Goal: Task Accomplishment & Management: Complete application form

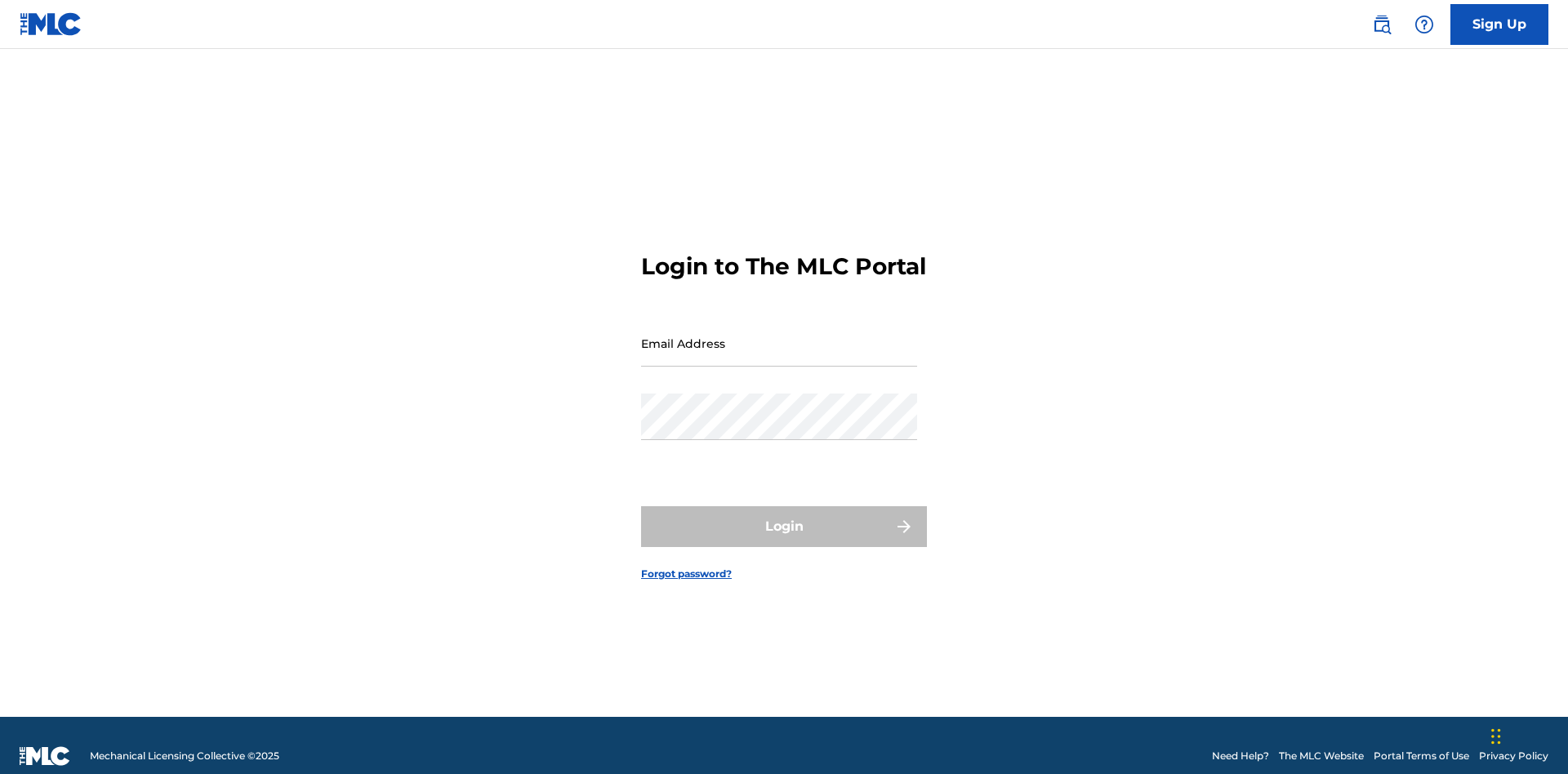
scroll to position [21, 0]
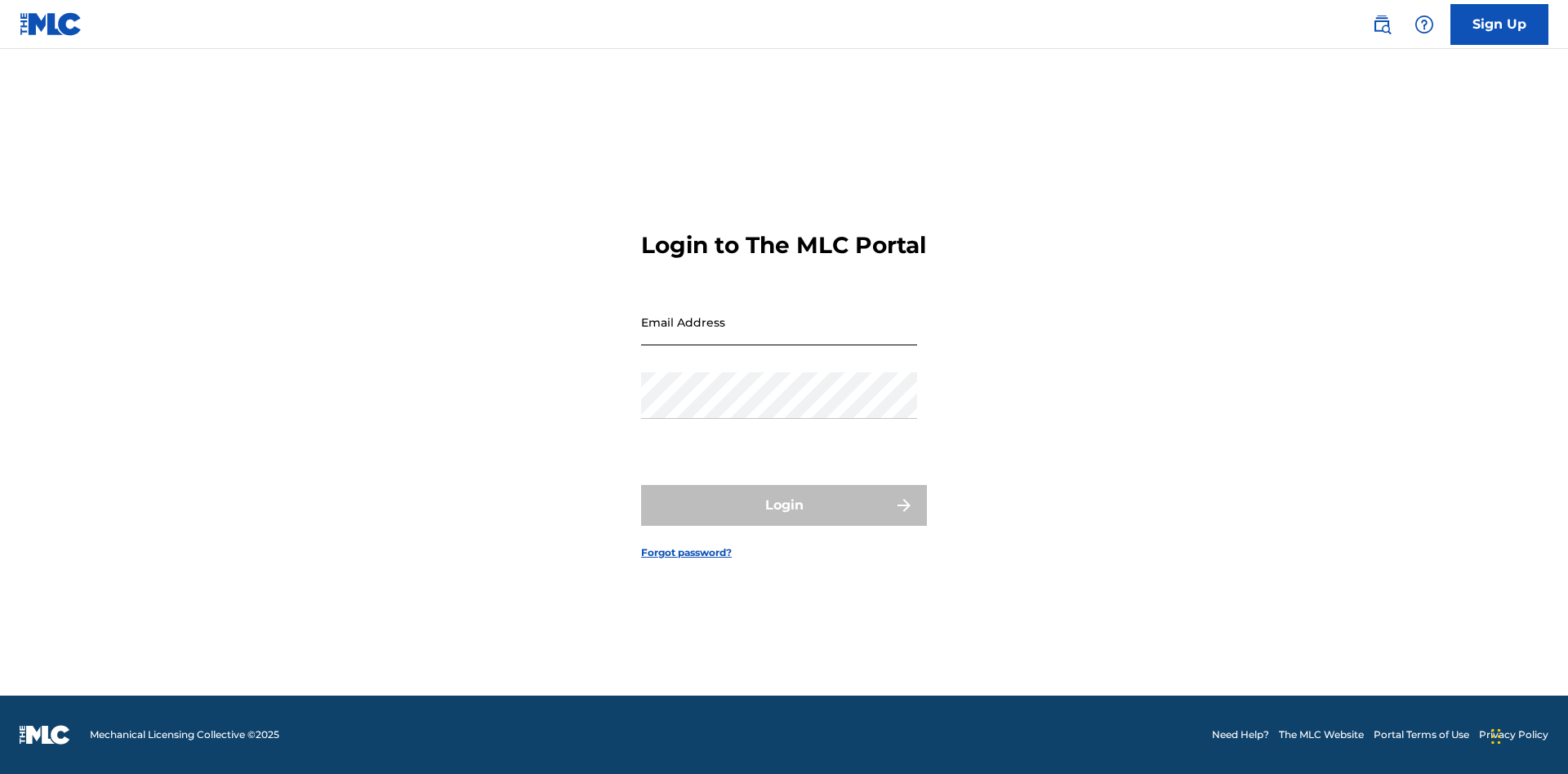
click at [779, 336] on input "Email Address" at bounding box center [779, 322] width 276 height 47
type input "Krystal.Ribble@themlc.com"
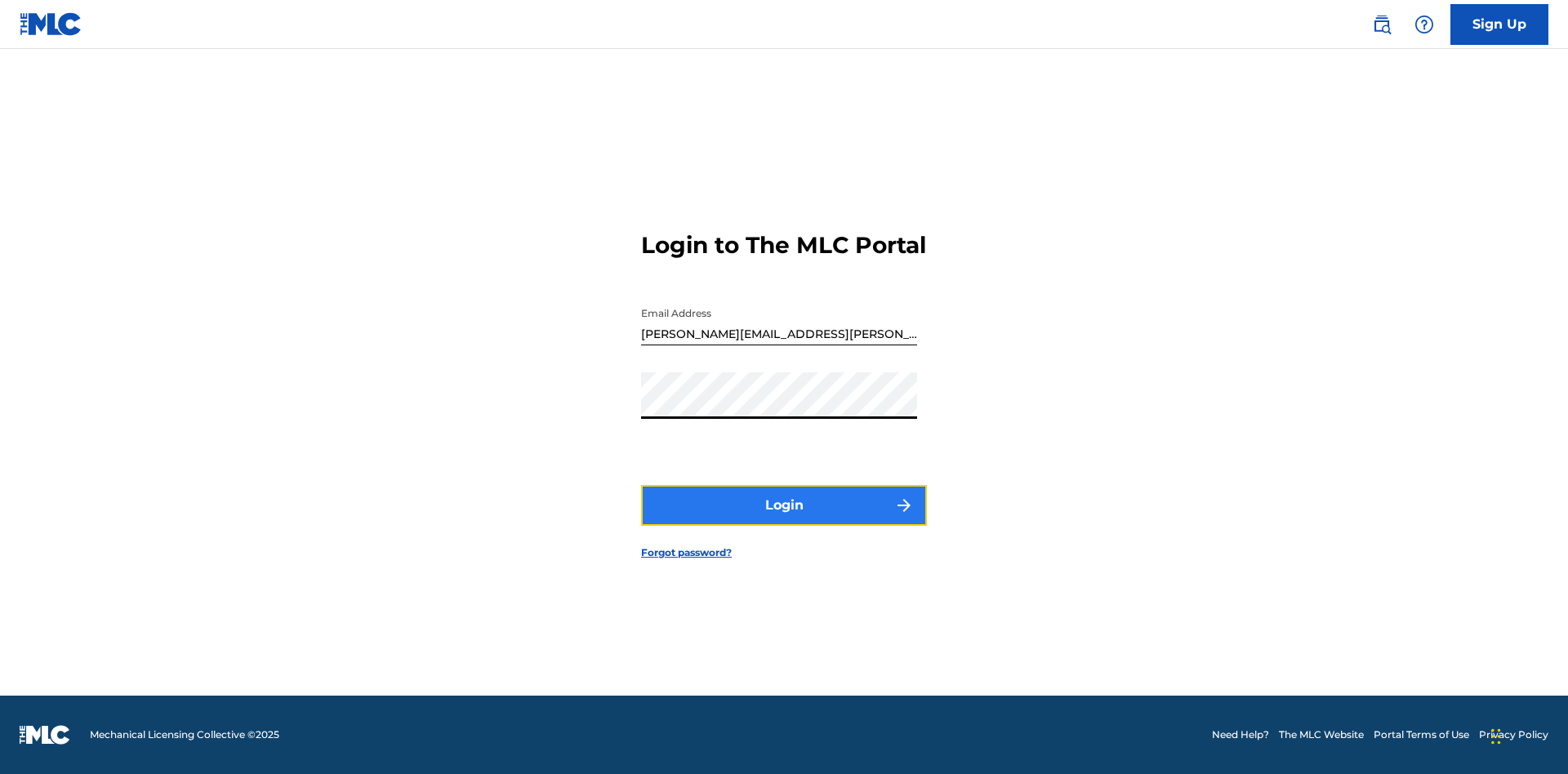
click at [784, 519] on button "Login" at bounding box center [784, 505] width 285 height 41
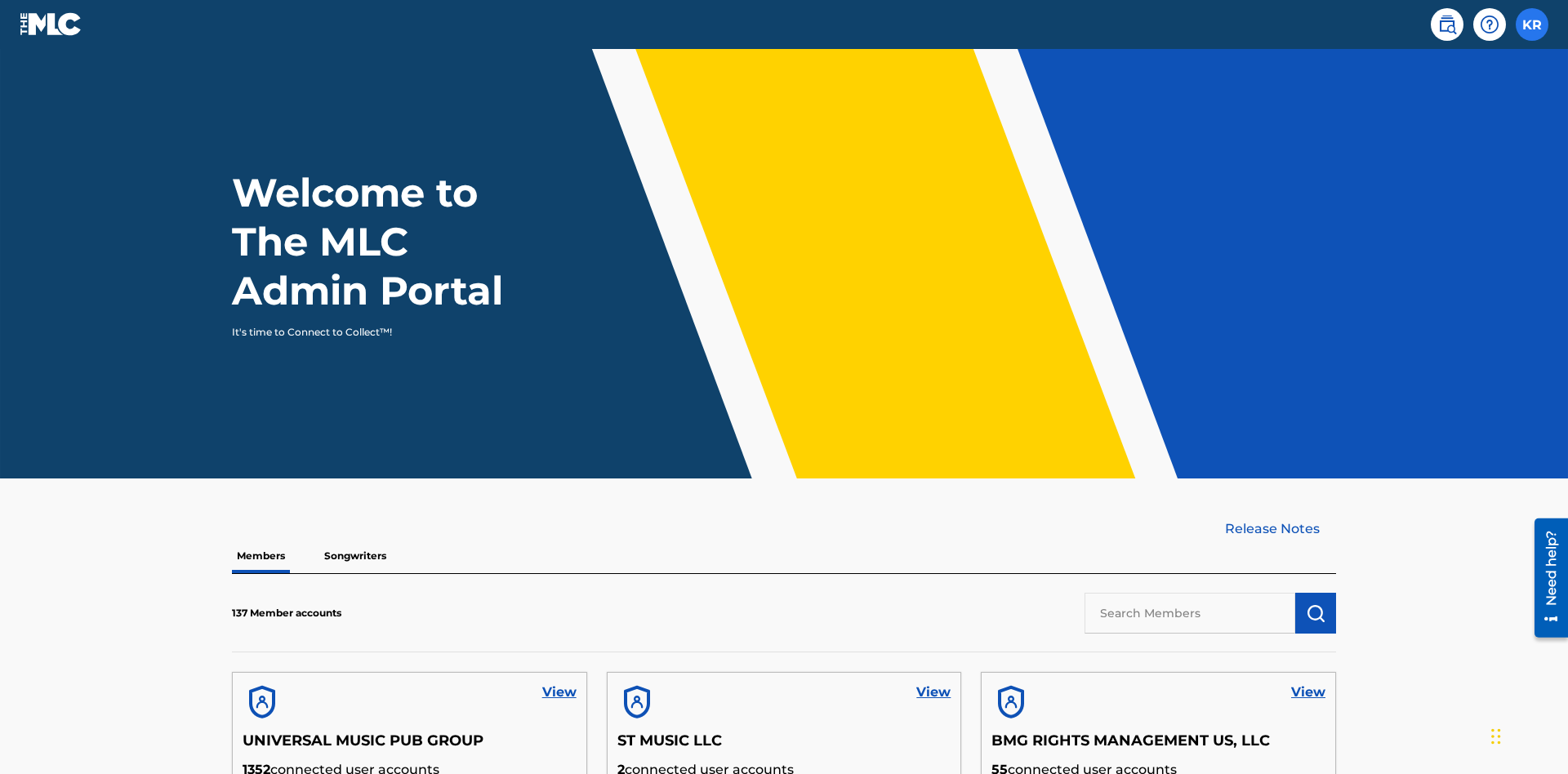
click at [1532, 24] on label at bounding box center [1532, 25] width 32 height 32
click at [1532, 25] on input "KR Krystal Ribble krystal.ribble@themlc.com Profile Log out" at bounding box center [1532, 25] width 0 height 0
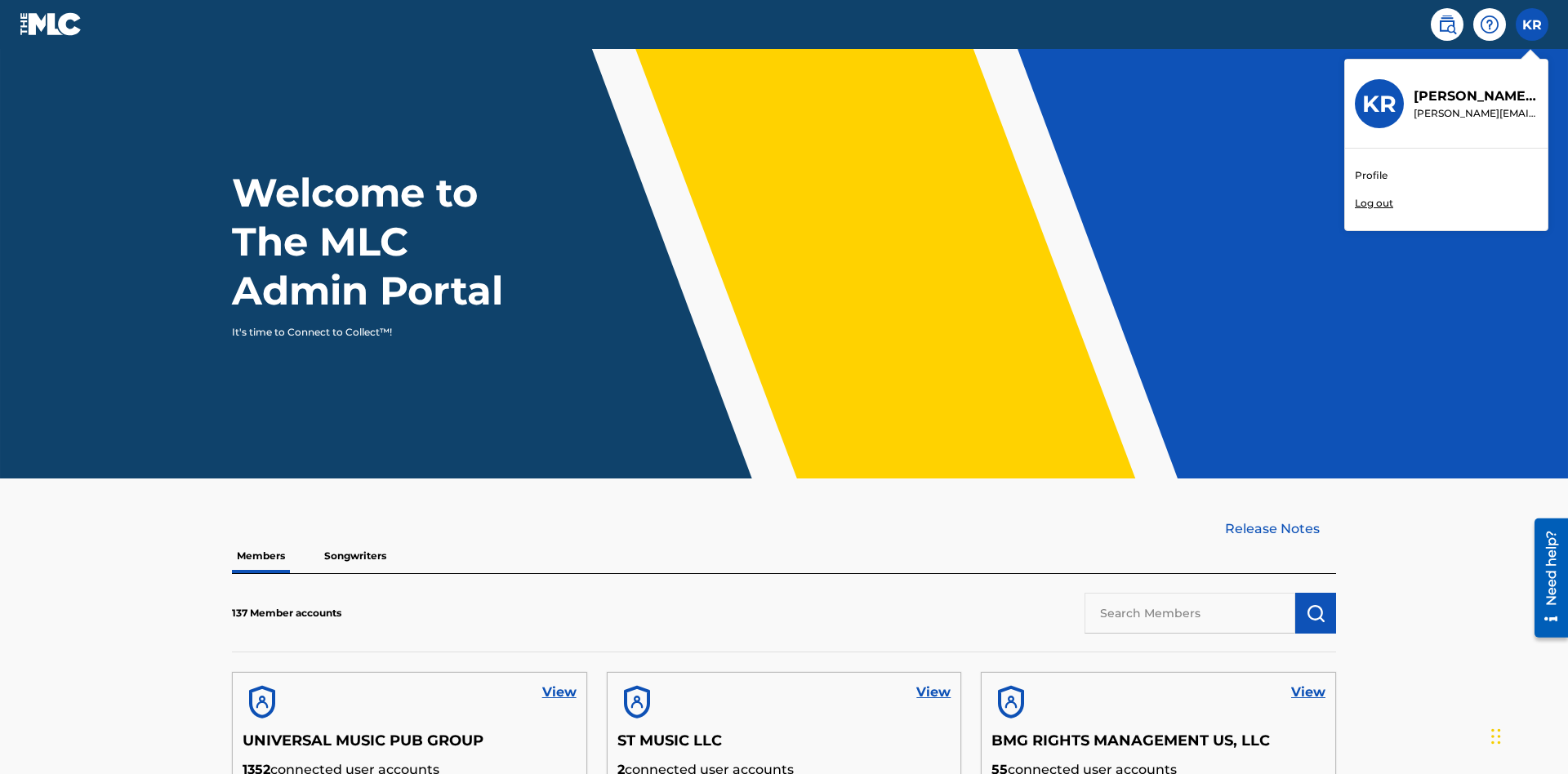
scroll to position [71, 0]
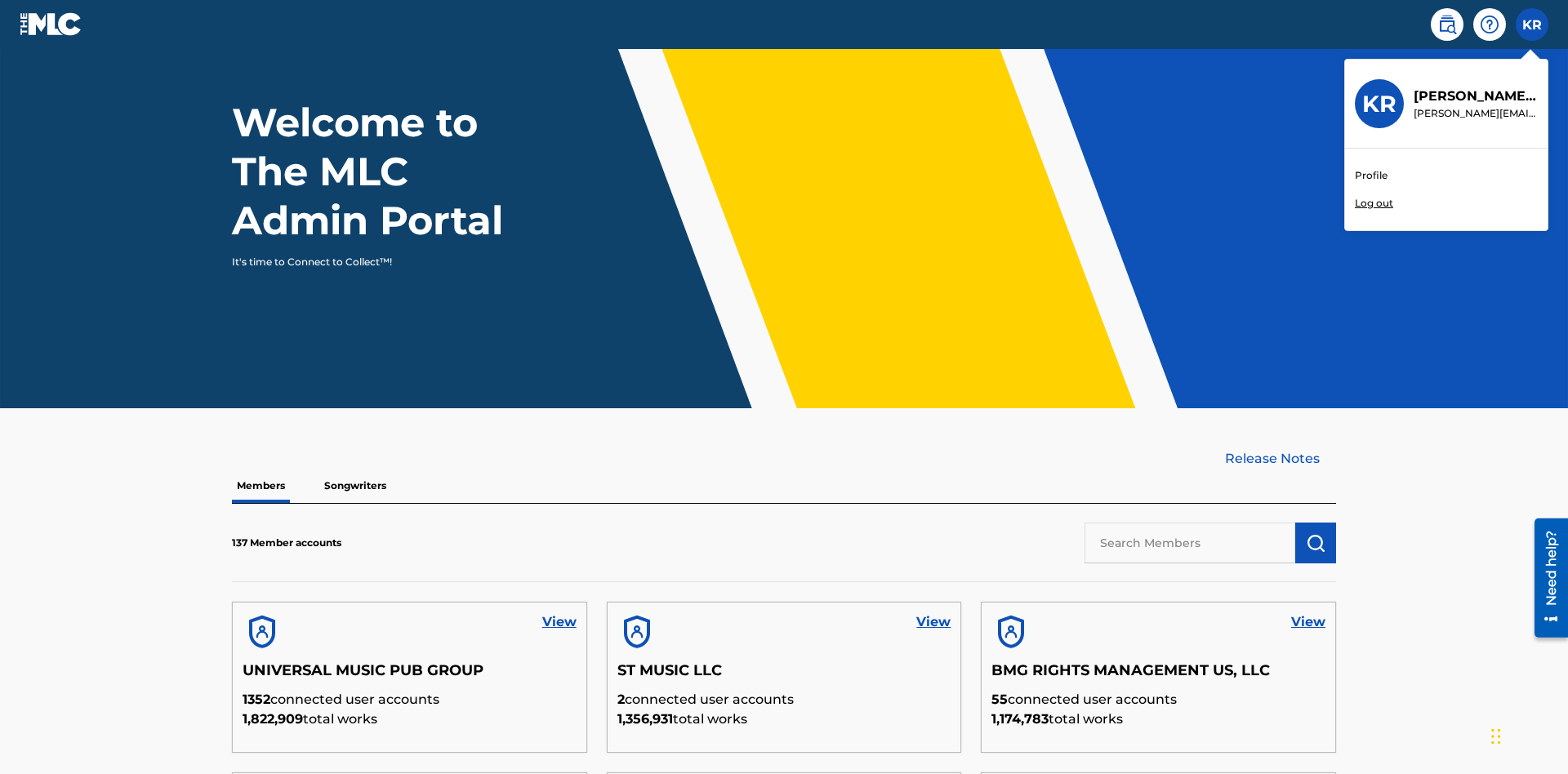
click at [1370, 176] on link "Profile" at bounding box center [1370, 175] width 32 height 14
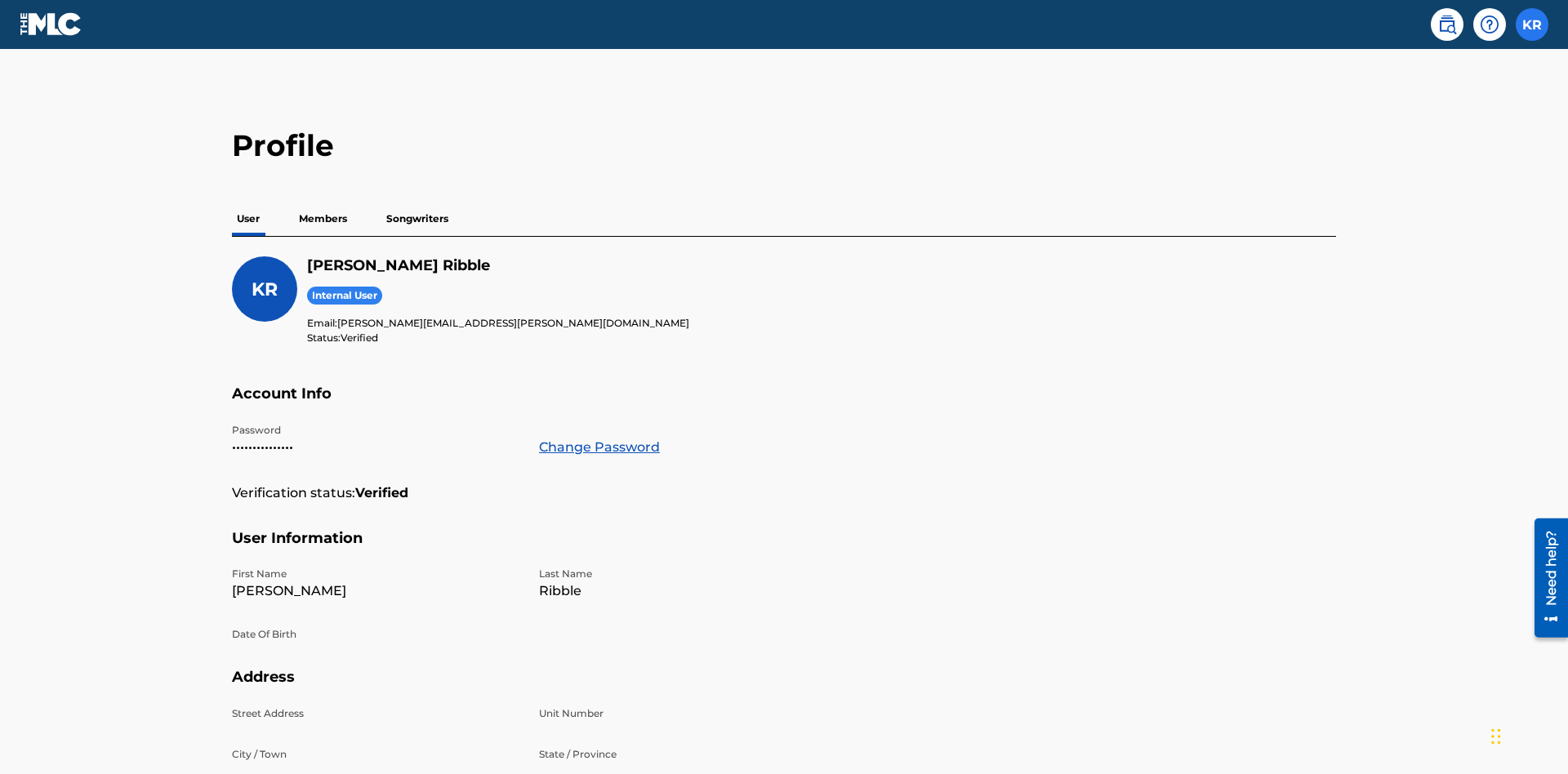
scroll to position [104, 0]
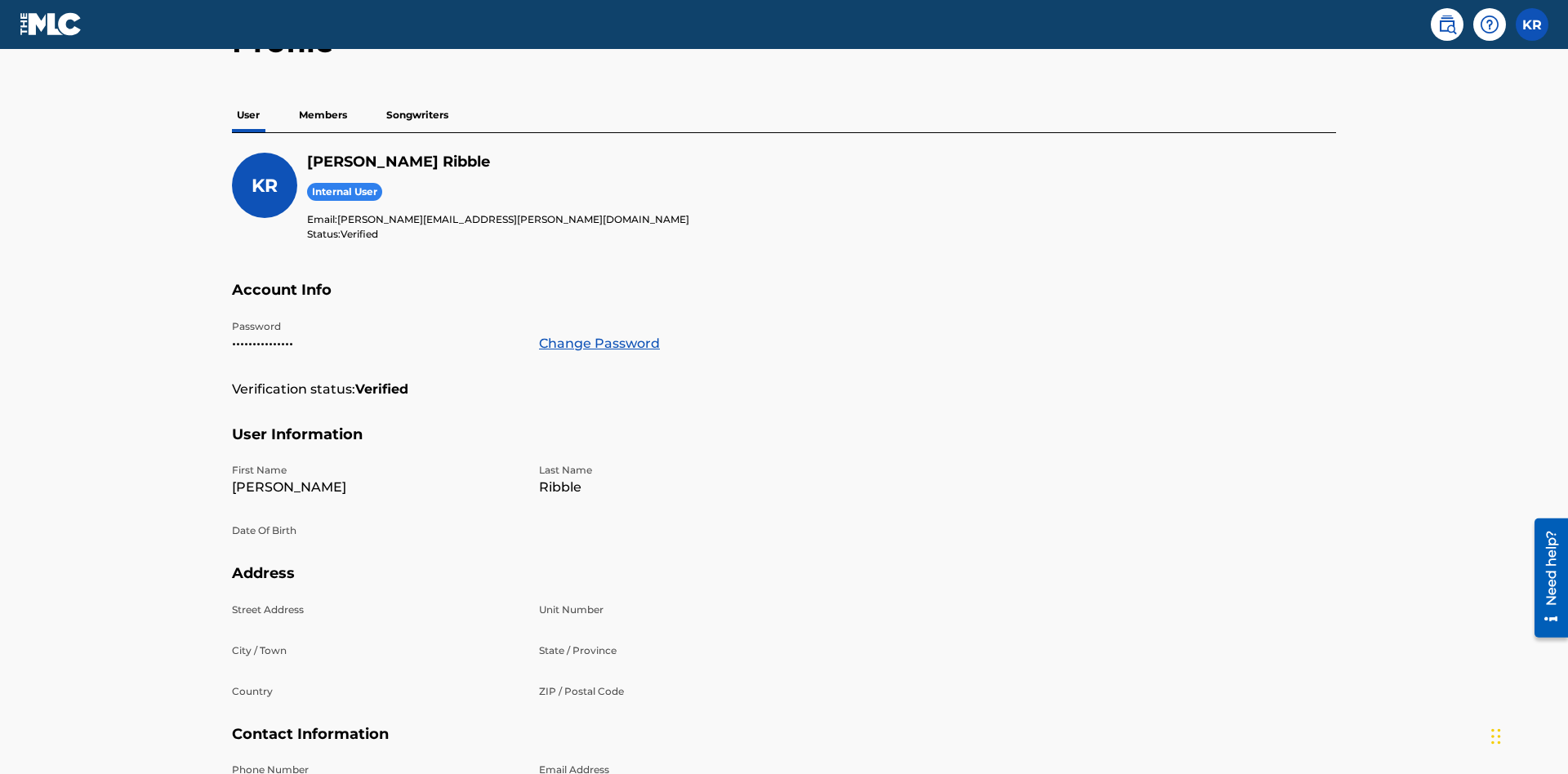
click at [324, 115] on p "Members" at bounding box center [323, 115] width 58 height 34
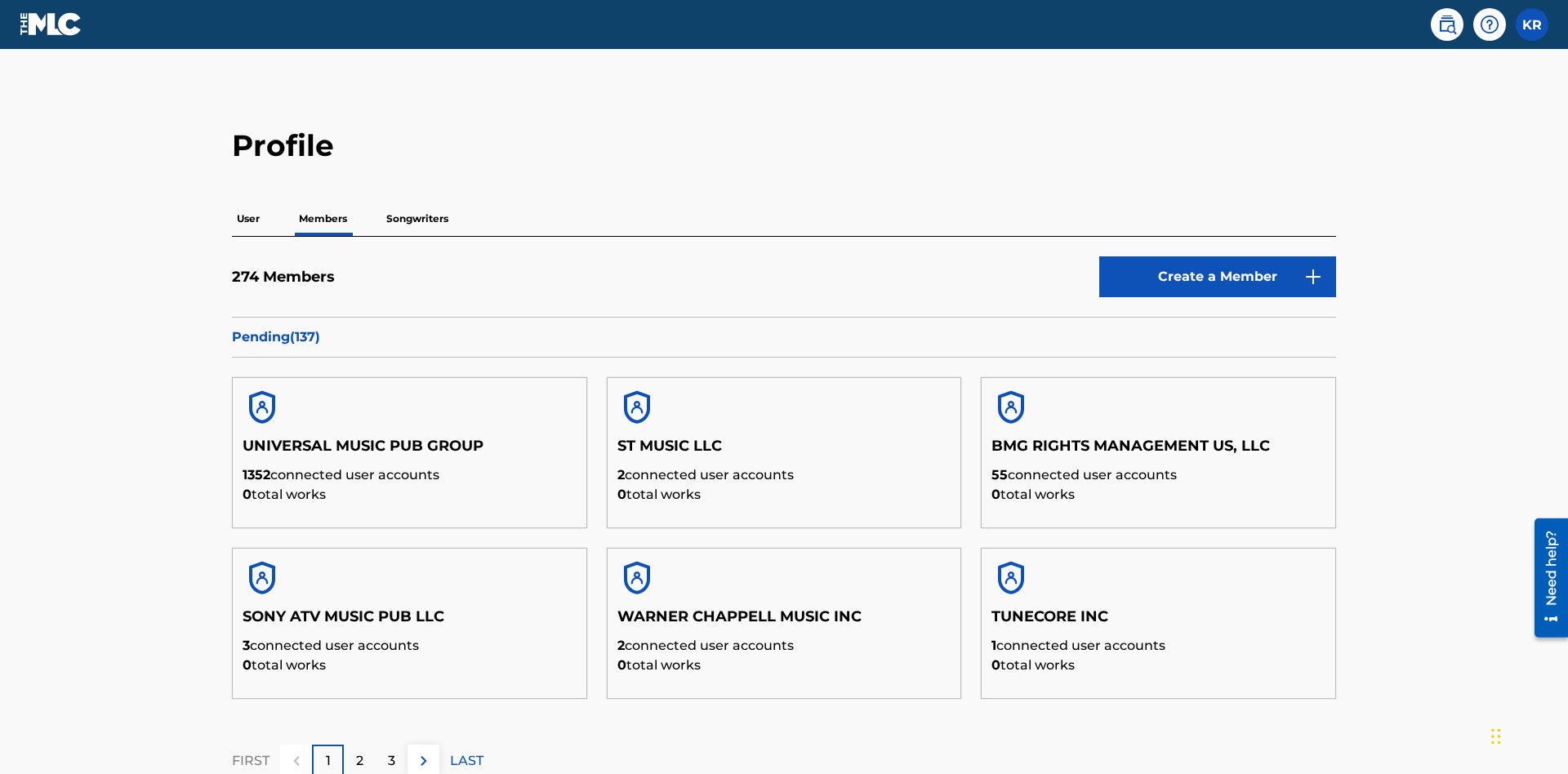
scroll to position [158, 0]
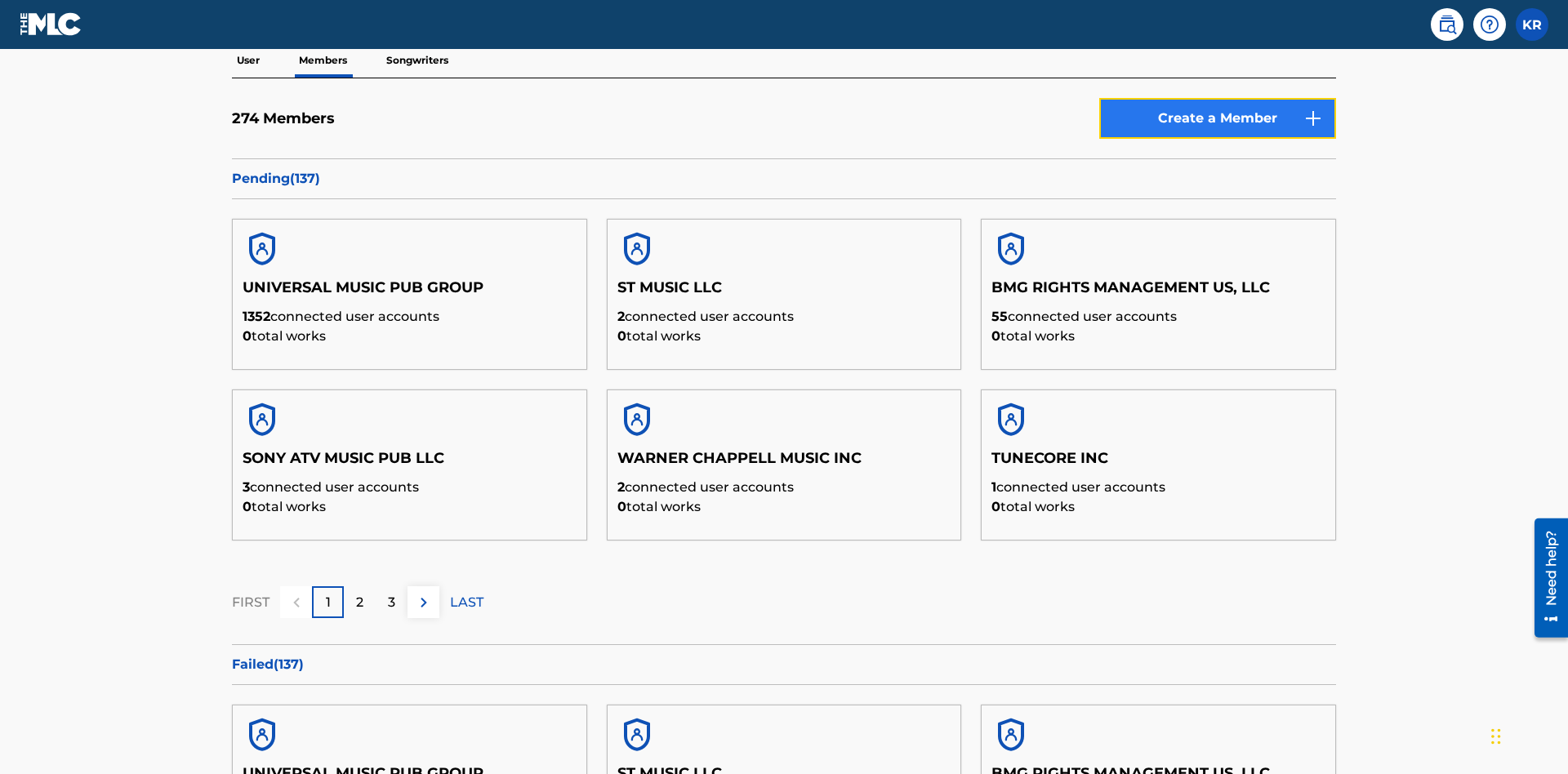
click at [1218, 118] on link "Create a Member" at bounding box center [1217, 118] width 237 height 41
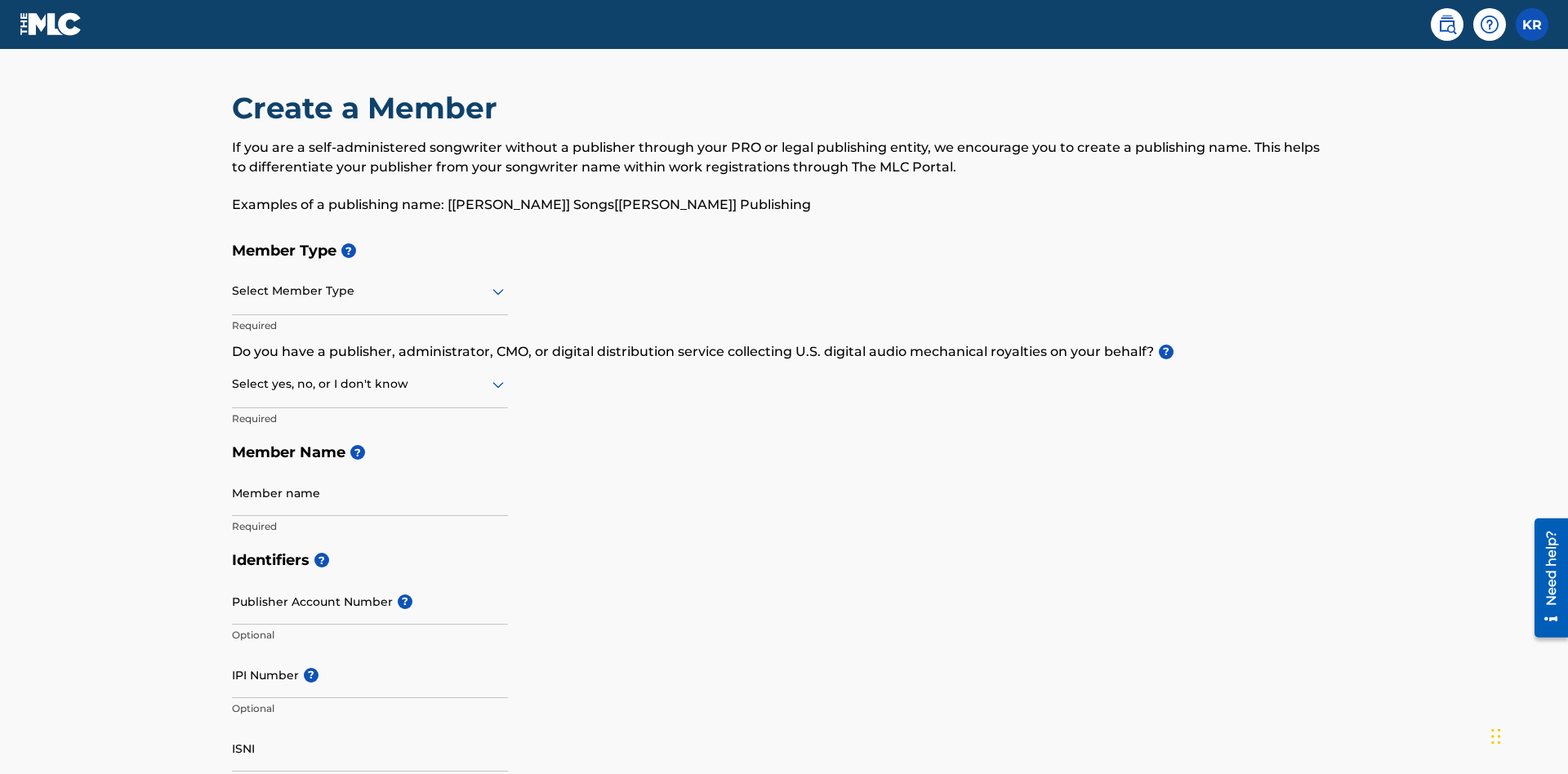
scroll to position [184, 0]
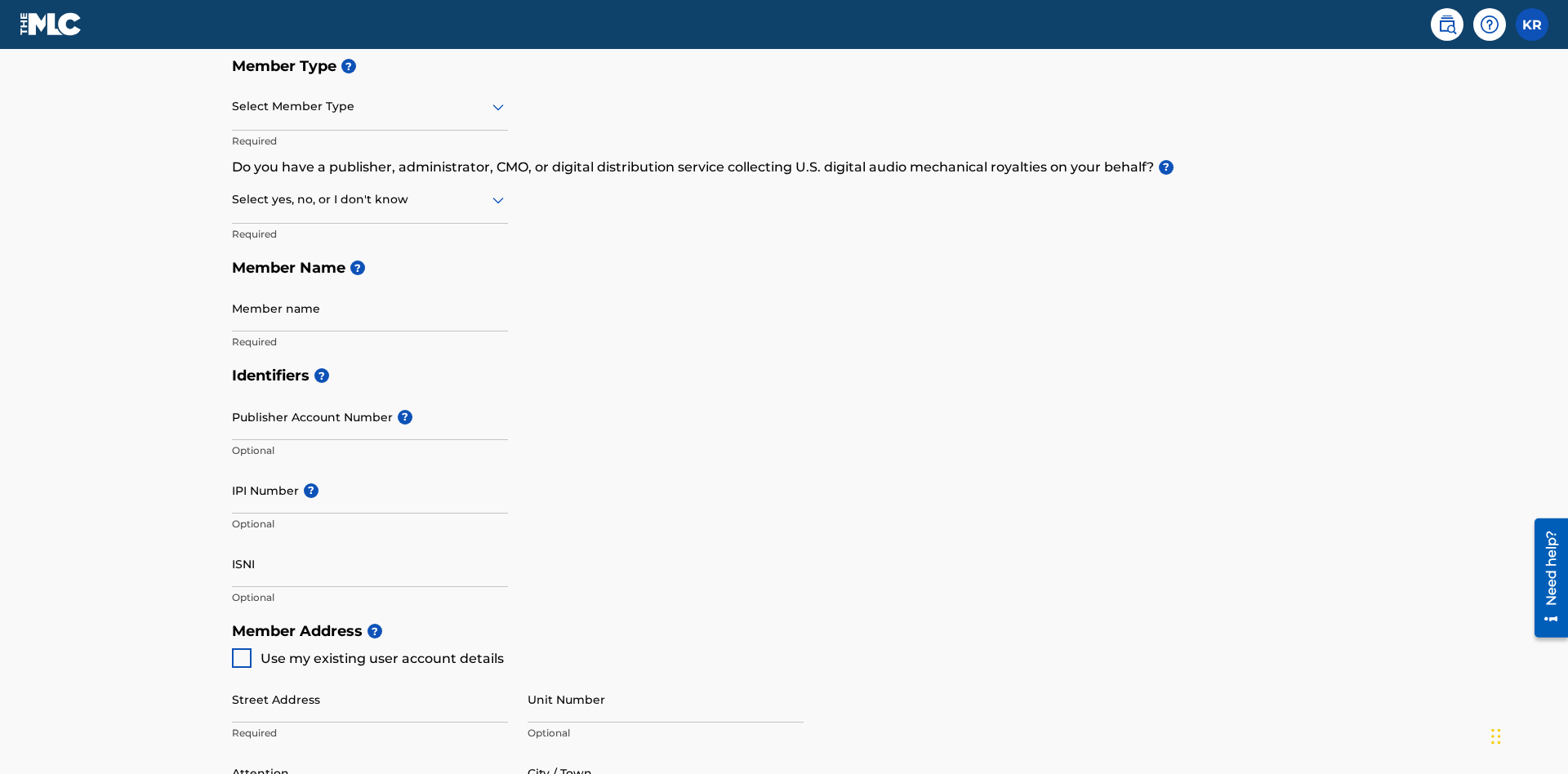
click at [233, 106] on input "text" at bounding box center [233, 107] width 3 height 17
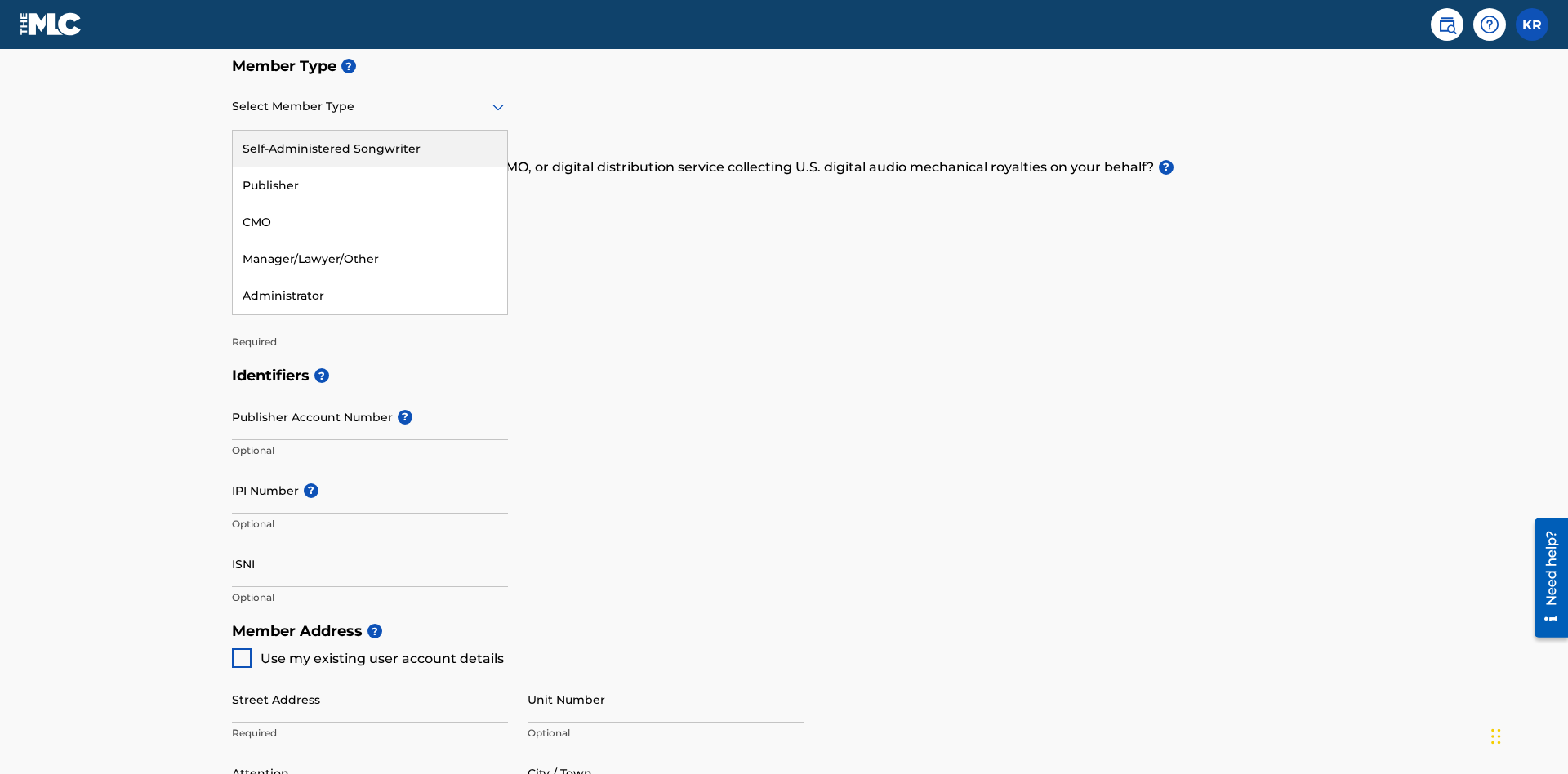
click at [370, 149] on div "Self-Administered Songwriter" at bounding box center [369, 149] width 274 height 36
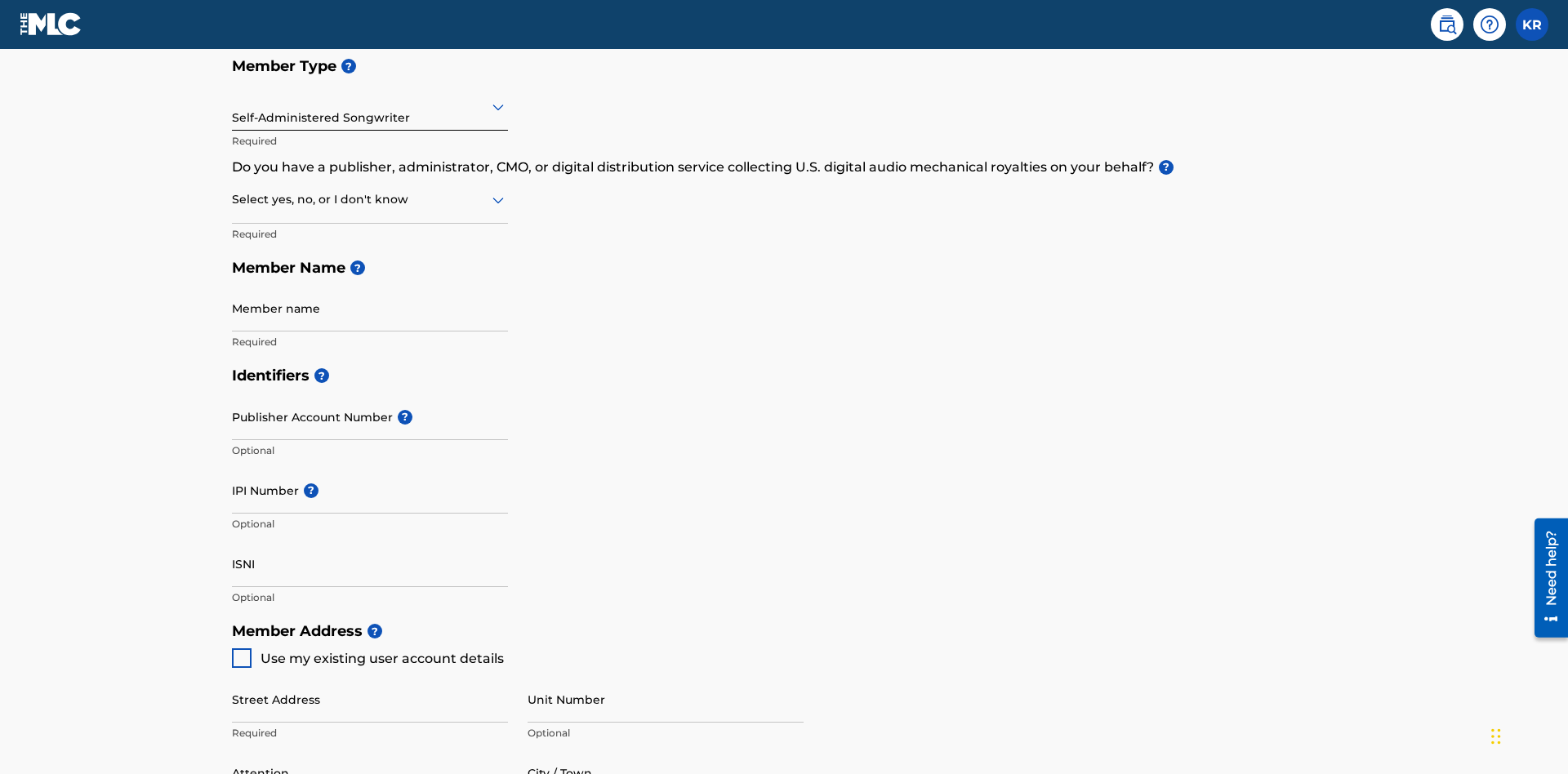
scroll to position [278, 0]
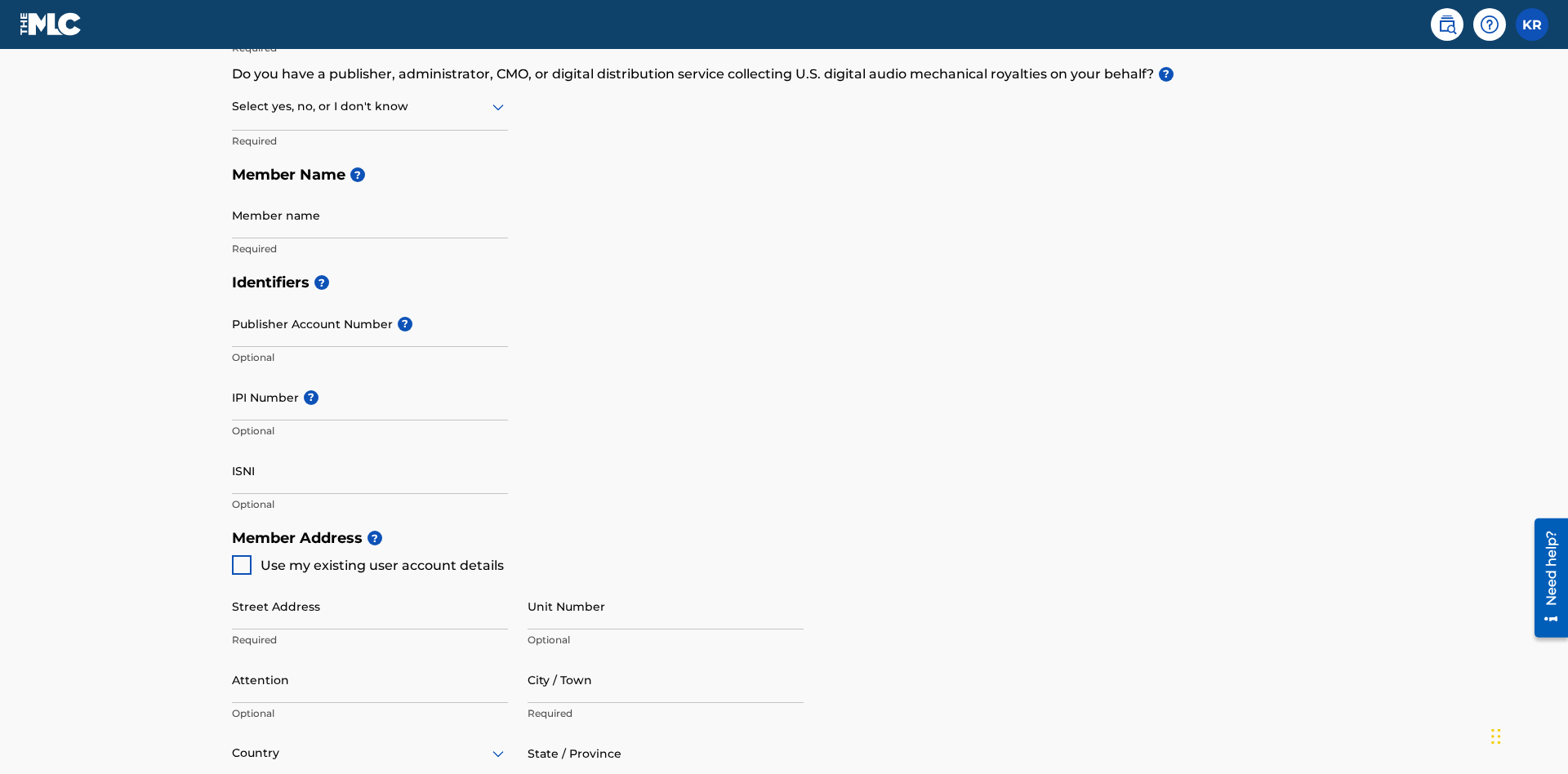
click at [233, 106] on input "text" at bounding box center [233, 107] width 3 height 17
click at [370, 185] on div "No" at bounding box center [369, 185] width 274 height 36
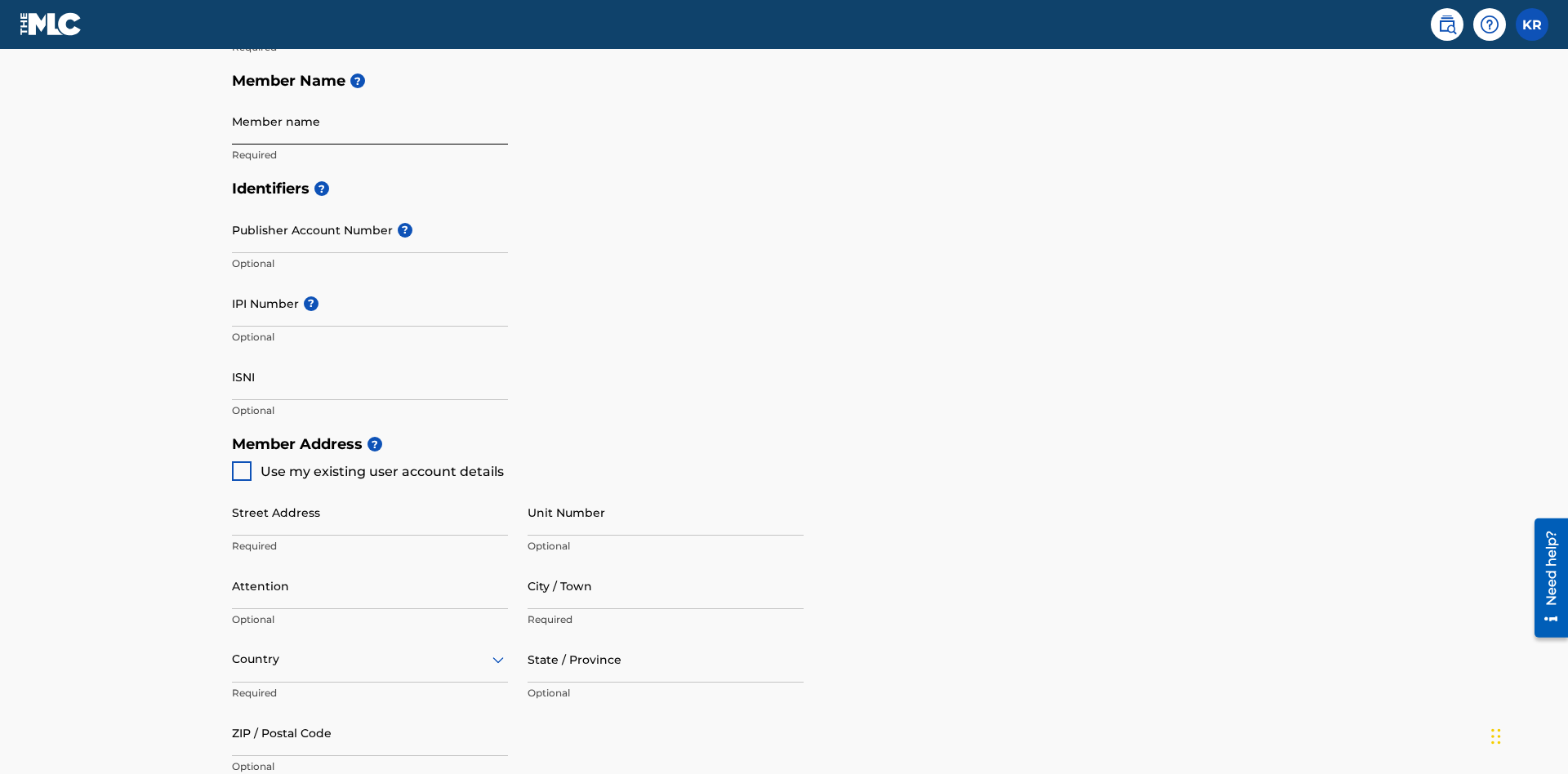
click at [370, 121] on input "Member name" at bounding box center [369, 121] width 276 height 47
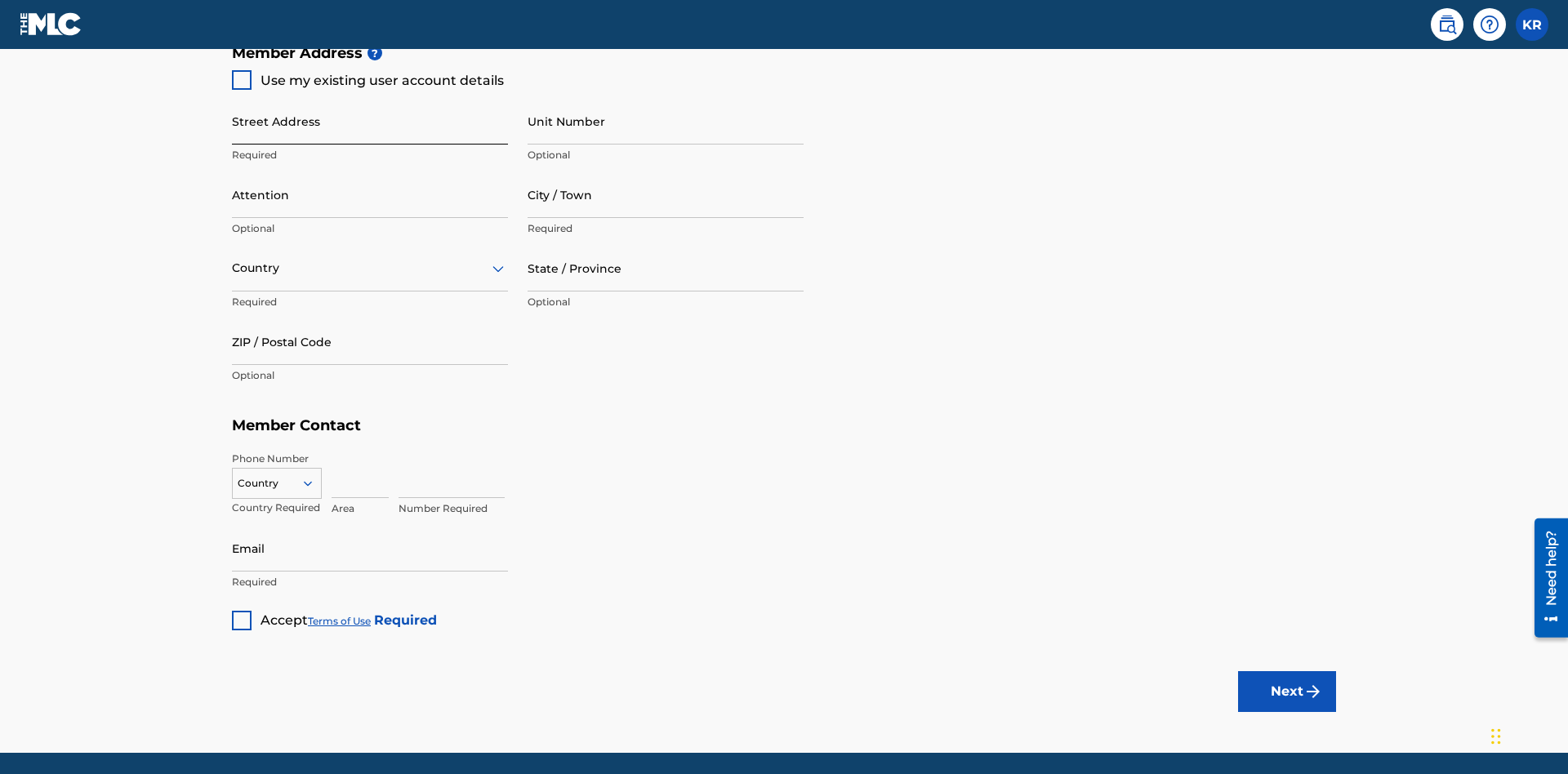
type input "Z2025.09.18.04.26.08"
click at [370, 121] on input "Street Address" at bounding box center [369, 121] width 276 height 47
type input "123 Main St"
click at [665, 121] on input "Unit Number" at bounding box center [665, 121] width 276 height 47
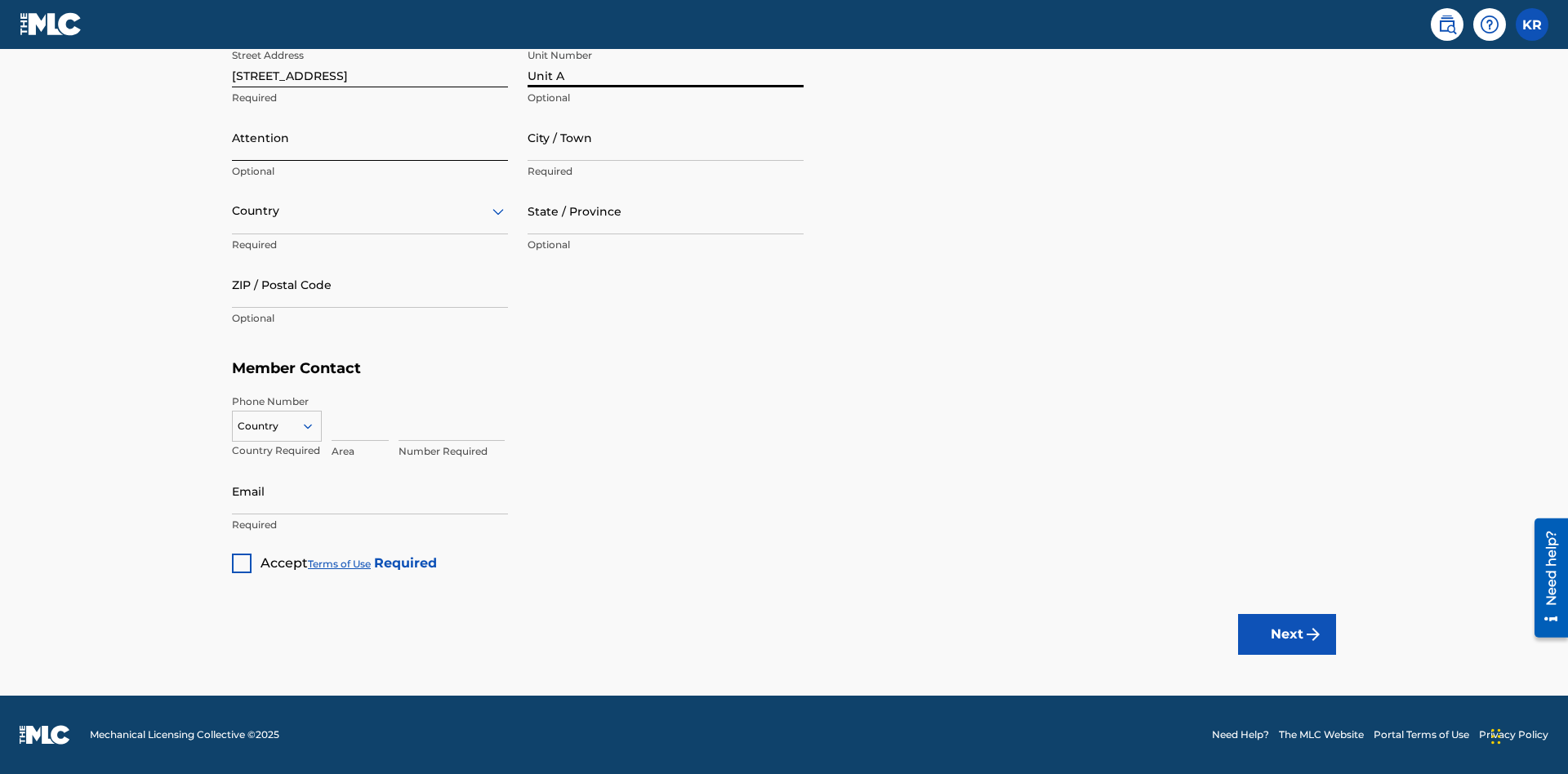
type input "Unit A"
click at [370, 137] on input "Attention" at bounding box center [369, 137] width 276 height 47
type input "Steve"
click at [665, 137] on input "City / Town" at bounding box center [665, 137] width 276 height 47
type input "London"
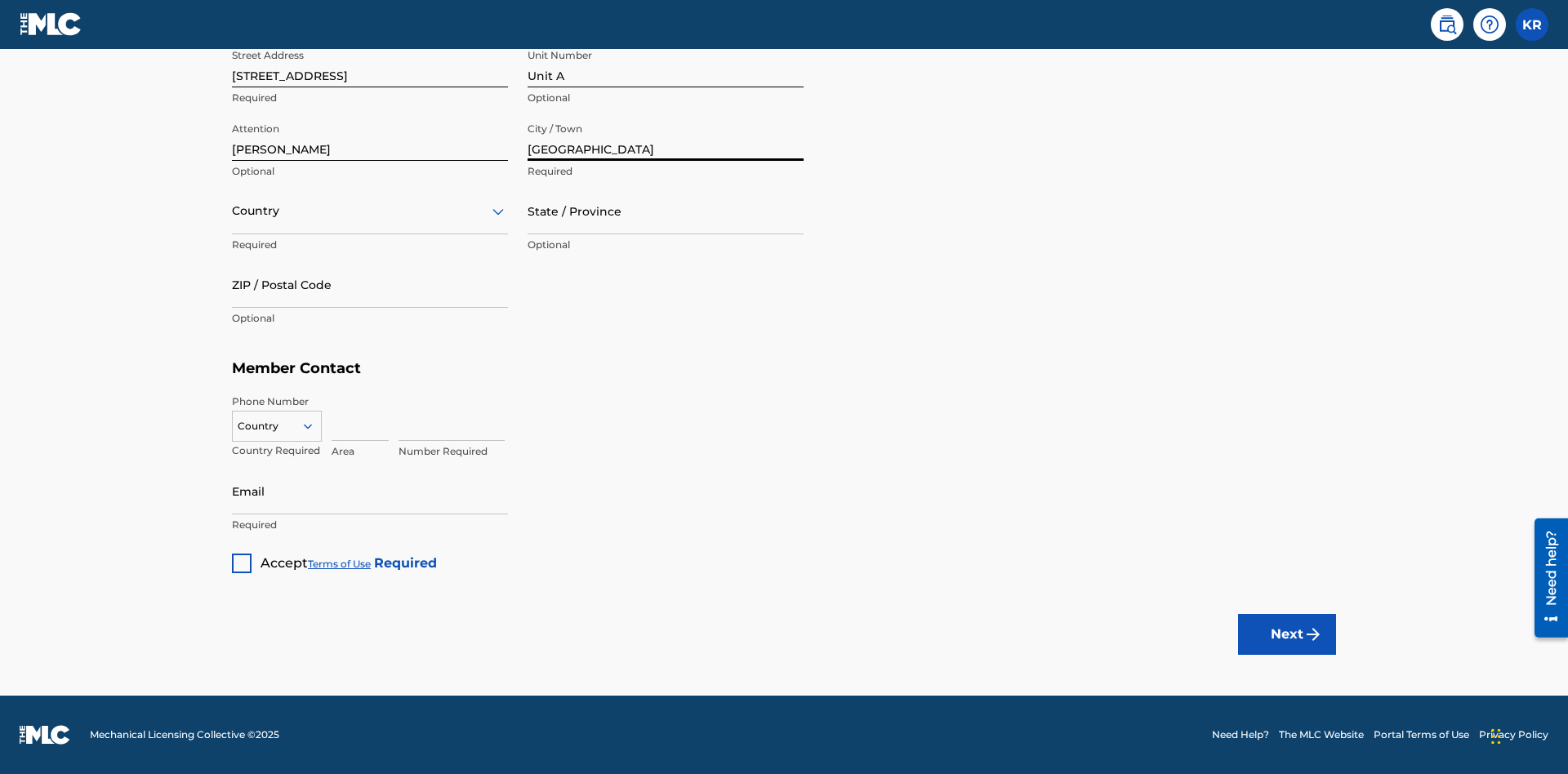
click at [233, 211] on input "text" at bounding box center [233, 211] width 3 height 17
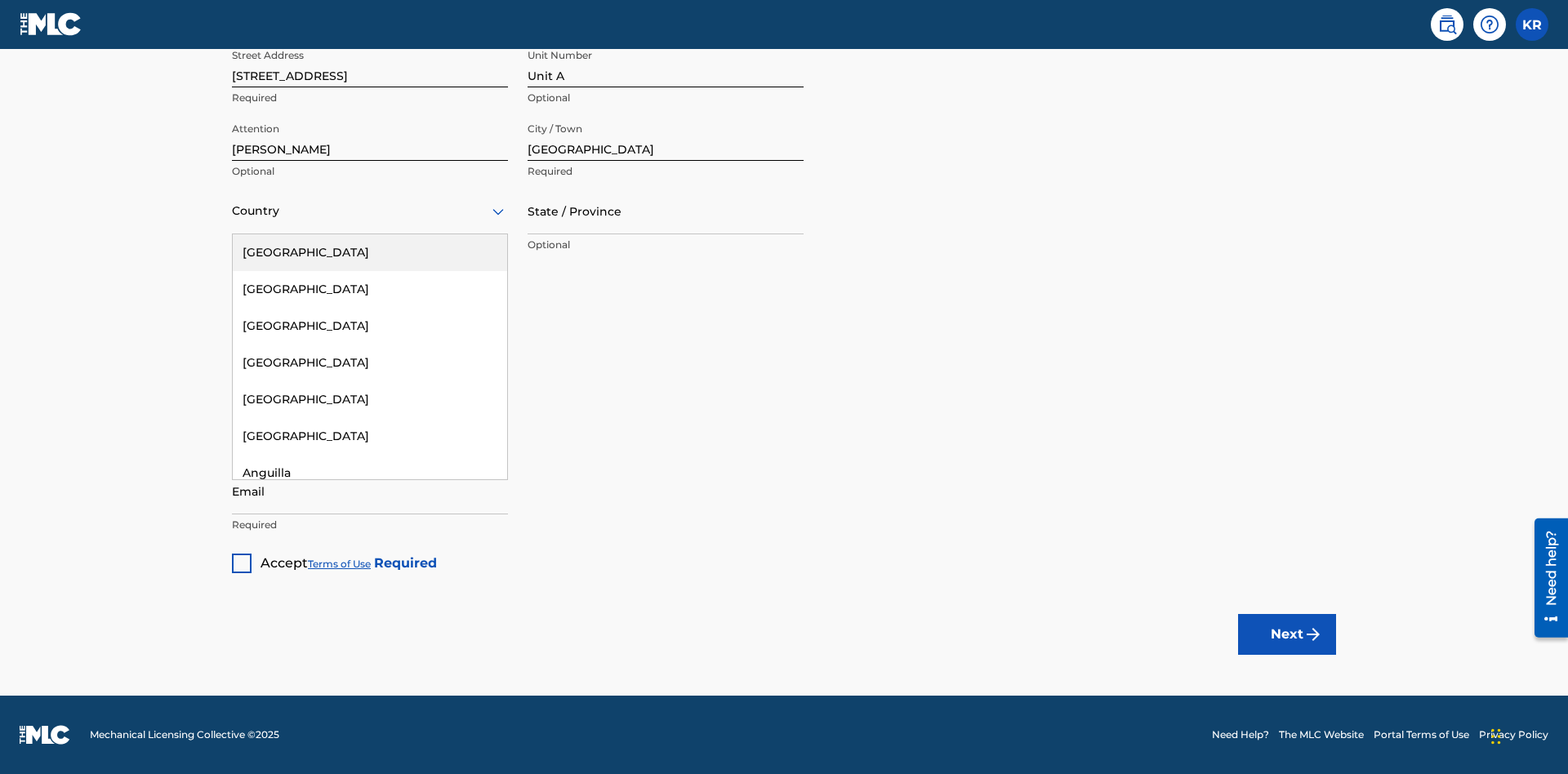
click at [370, 252] on div "United States" at bounding box center [369, 253] width 274 height 36
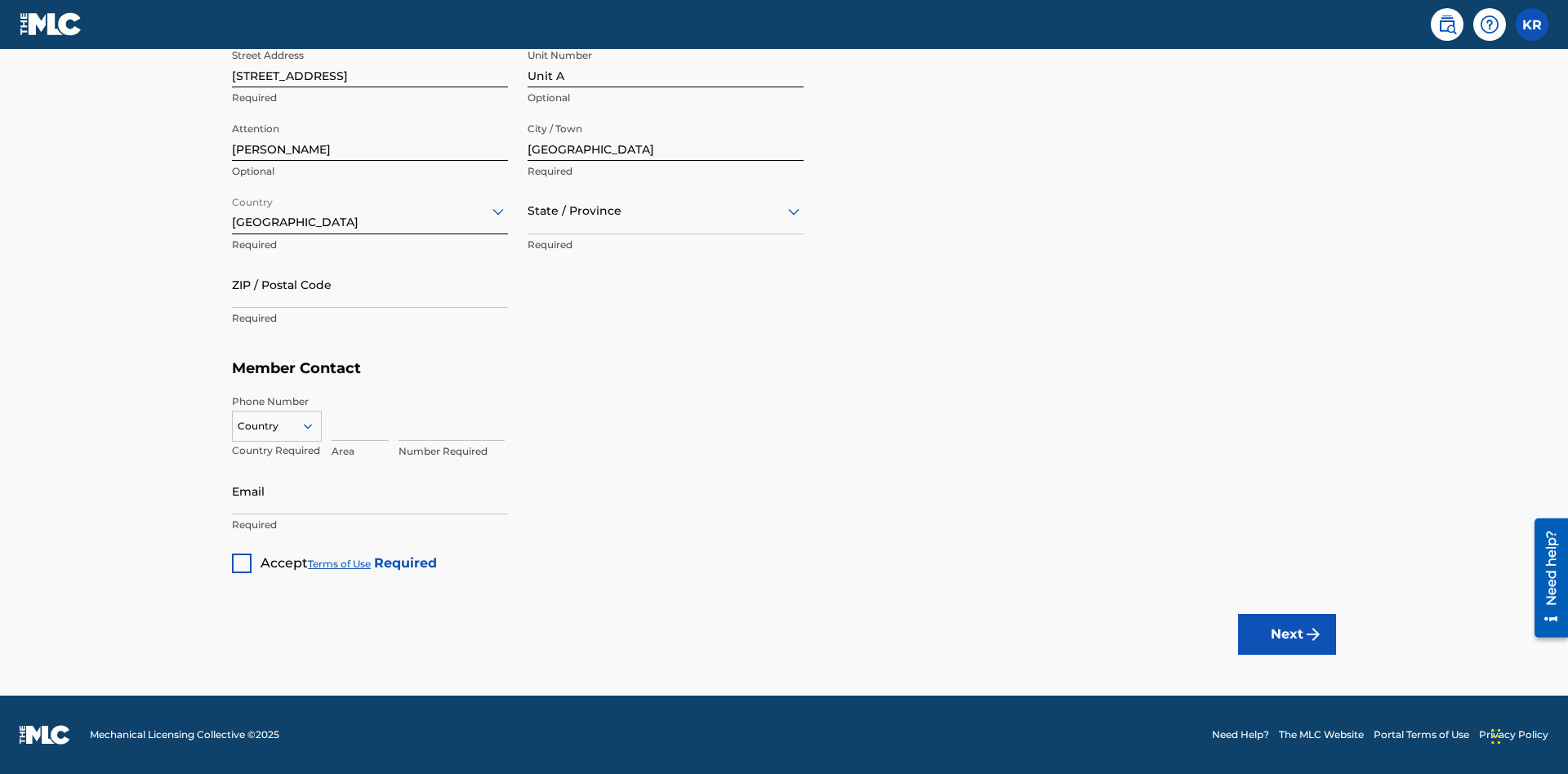
click at [529, 211] on input "text" at bounding box center [529, 211] width 3 height 17
click at [370, 284] on input "ZIP / Postal Code" at bounding box center [369, 284] width 276 height 47
type input "43140"
click at [314, 426] on icon at bounding box center [307, 426] width 14 height 14
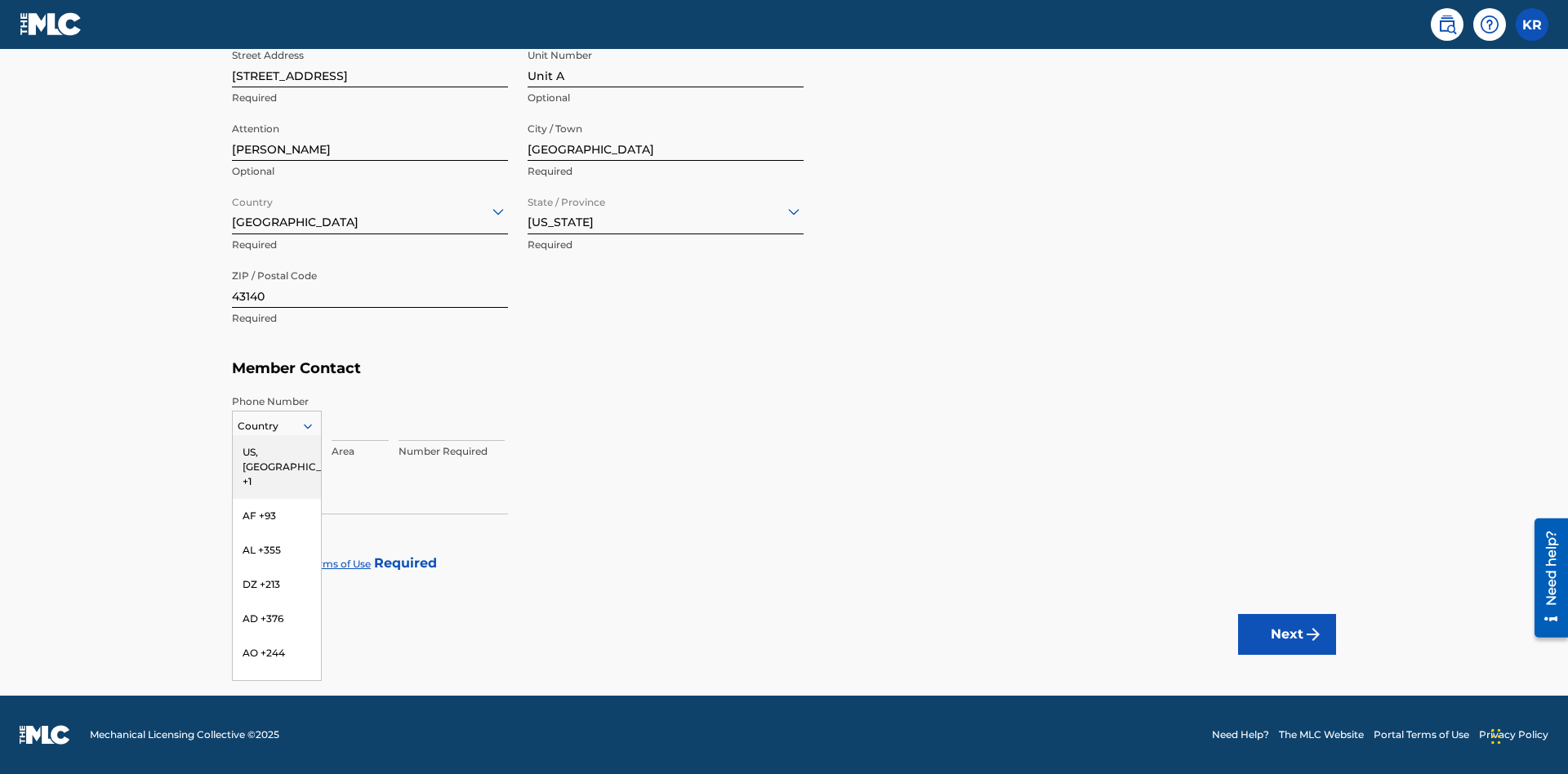
click at [277, 451] on div "US, CA +1" at bounding box center [277, 467] width 88 height 64
click at [360, 417] on input at bounding box center [360, 417] width 57 height 47
type input "740"
click at [451, 417] on input at bounding box center [450, 417] width 106 height 47
type input "8675309"
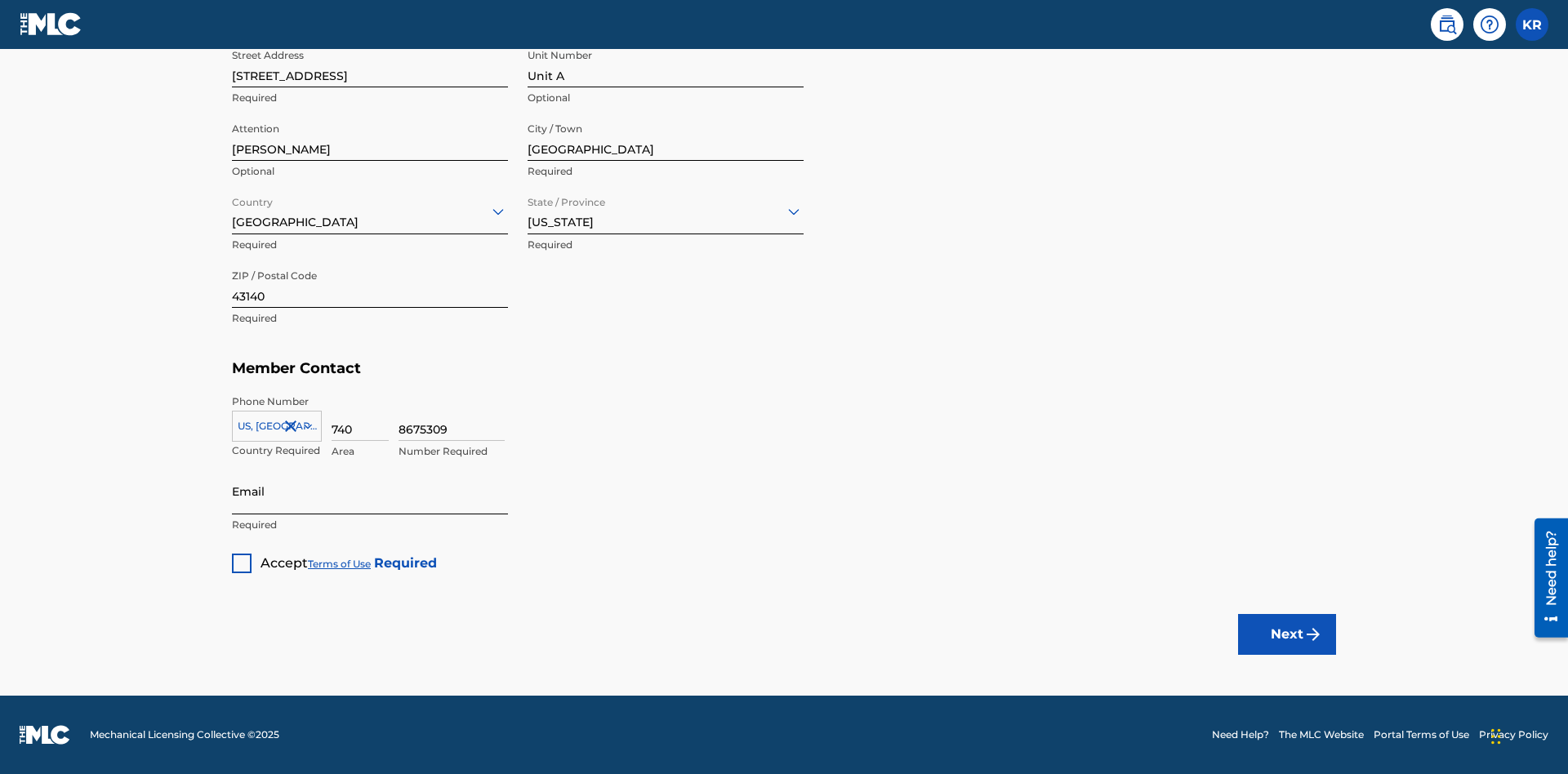
click at [370, 491] on input "Email" at bounding box center [369, 491] width 276 height 47
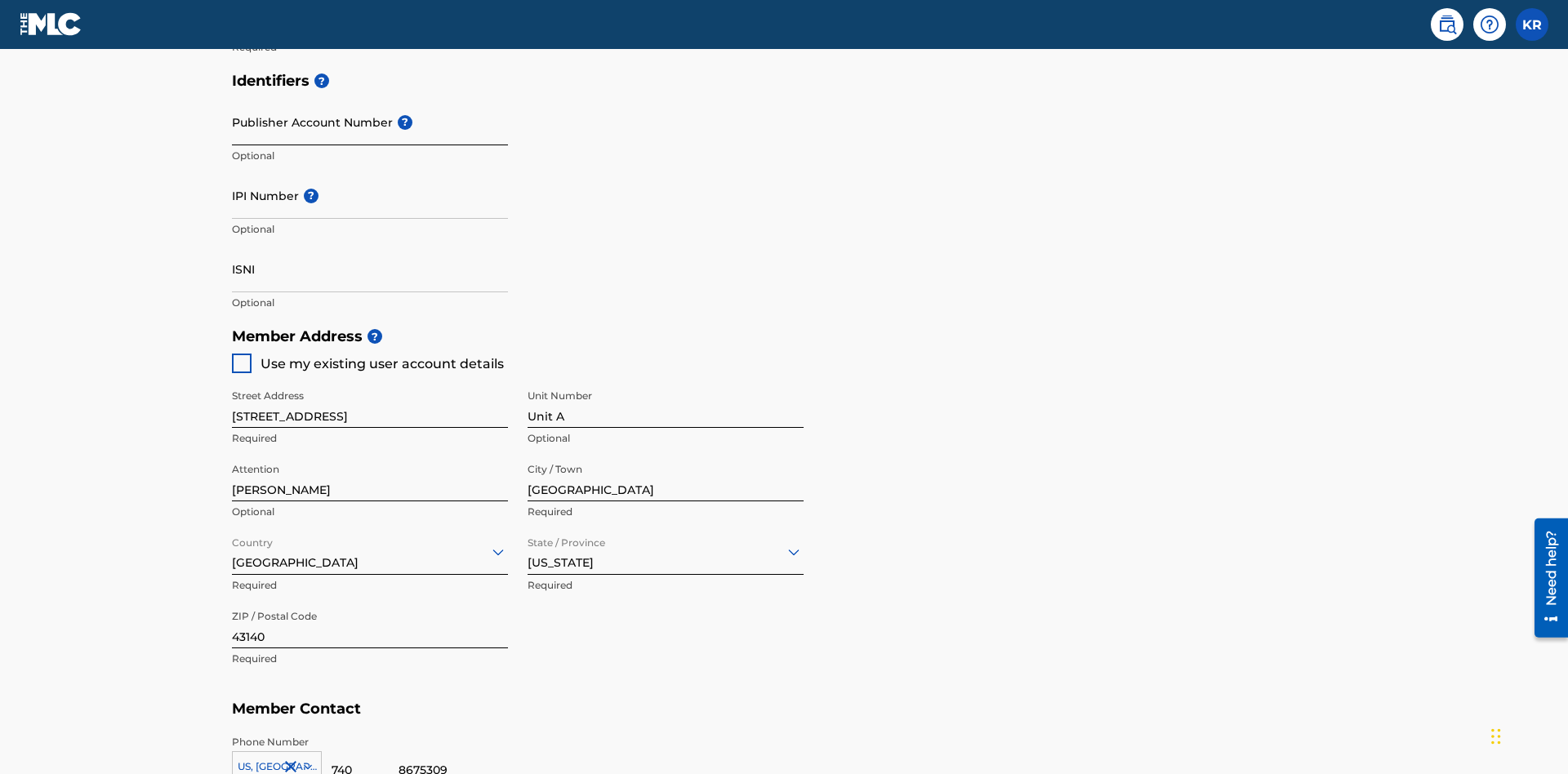
type input "SteveMiller@email.com"
click at [370, 121] on input "Publisher Account Number ?" at bounding box center [369, 122] width 276 height 47
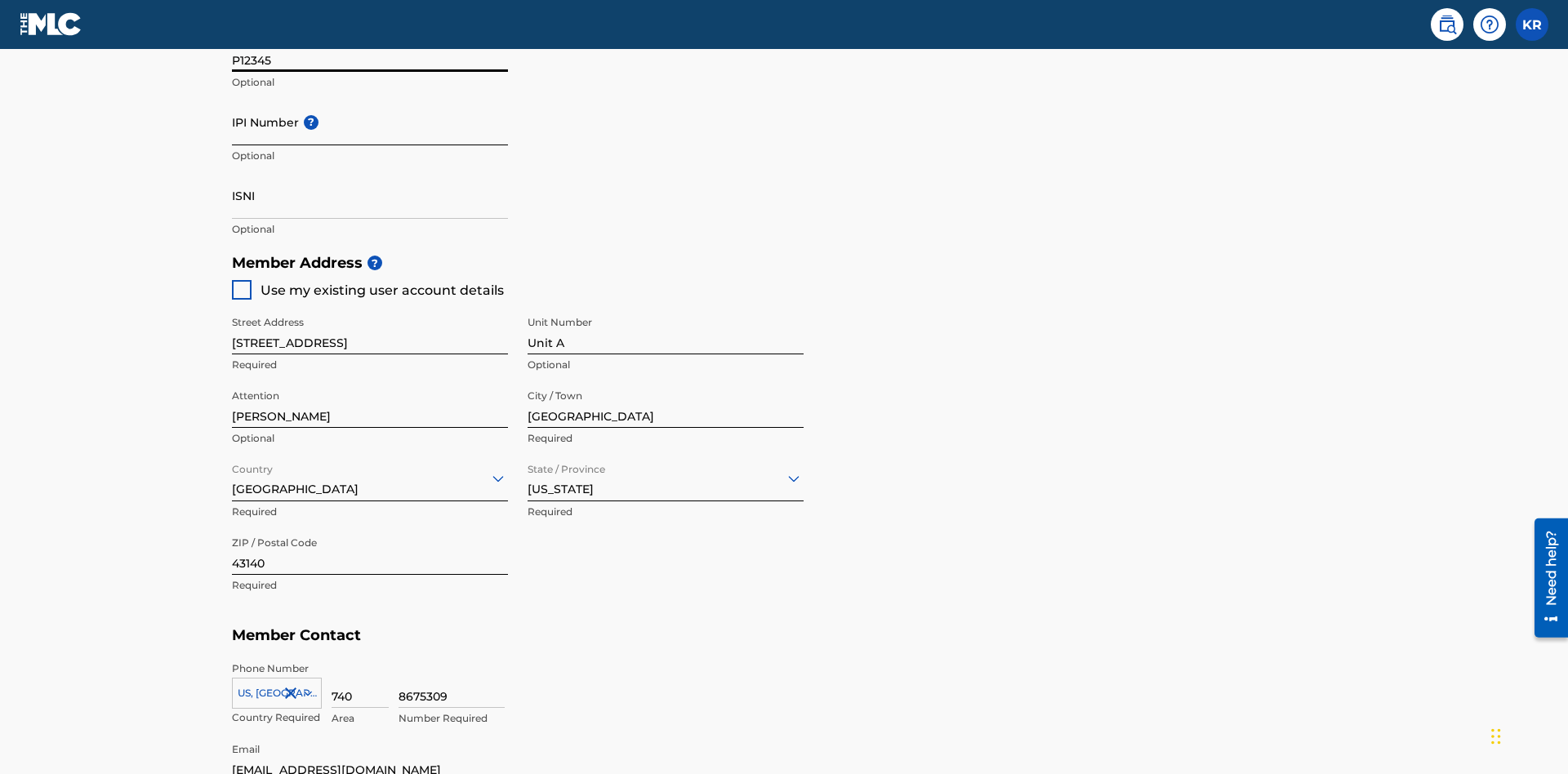
type input "P12345"
click at [370, 121] on input "IPI Number ?" at bounding box center [369, 122] width 276 height 47
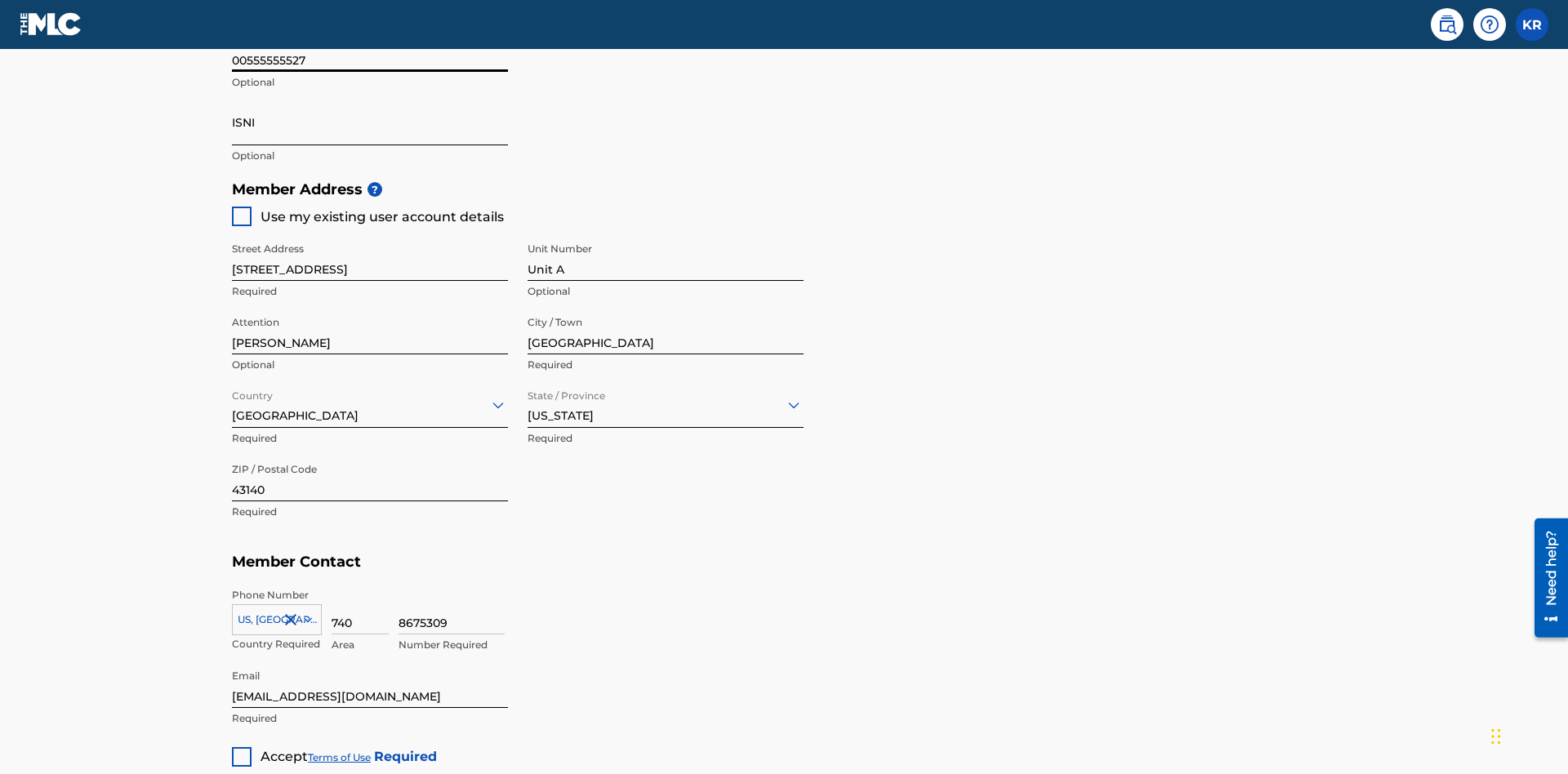
type input "00555555527"
click at [370, 121] on input "ISNI" at bounding box center [369, 122] width 276 height 47
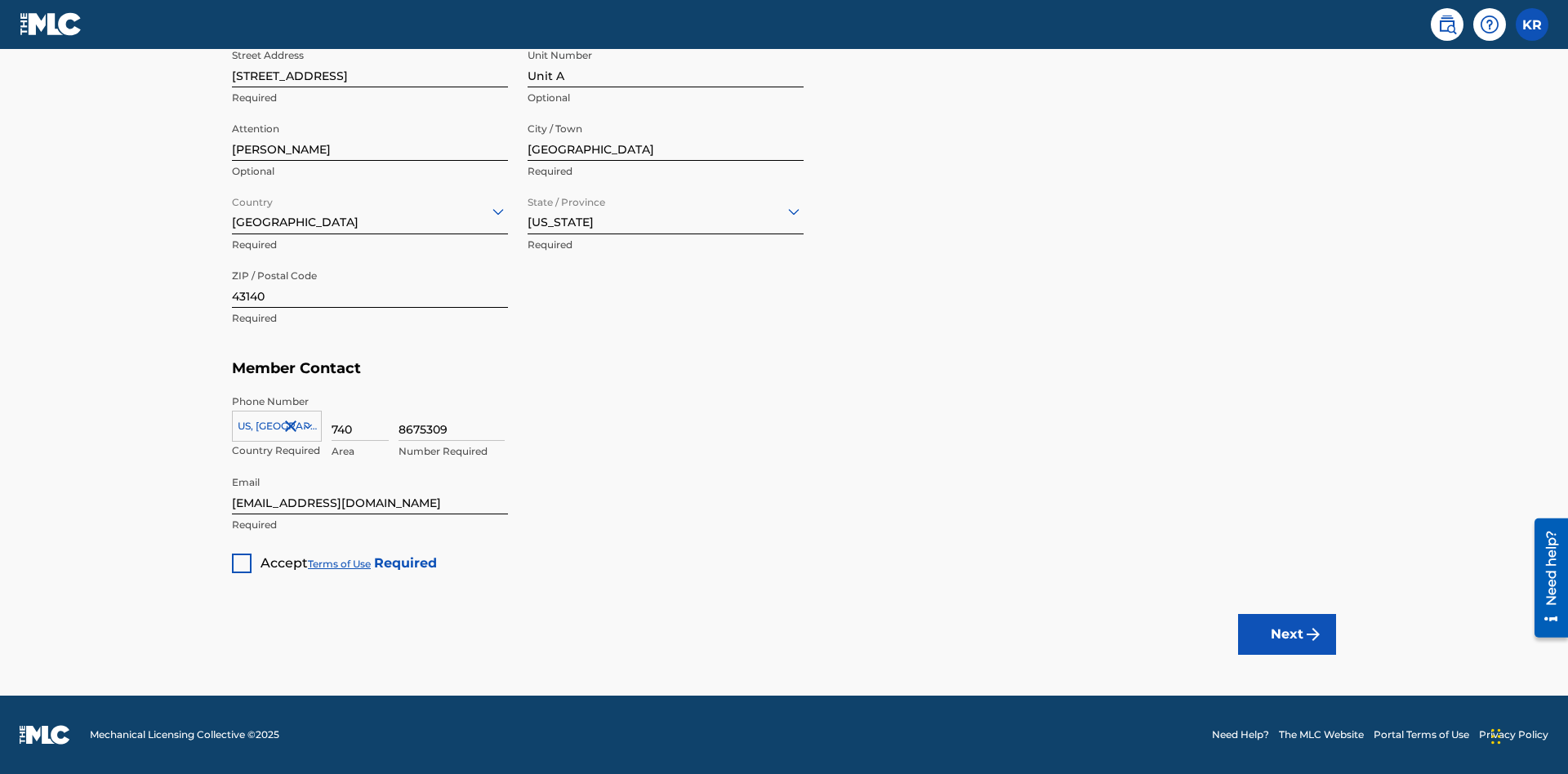
type input "1783704242094149"
click at [241, 562] on div at bounding box center [241, 563] width 20 height 20
click at [1286, 634] on button "Next" at bounding box center [1286, 634] width 98 height 41
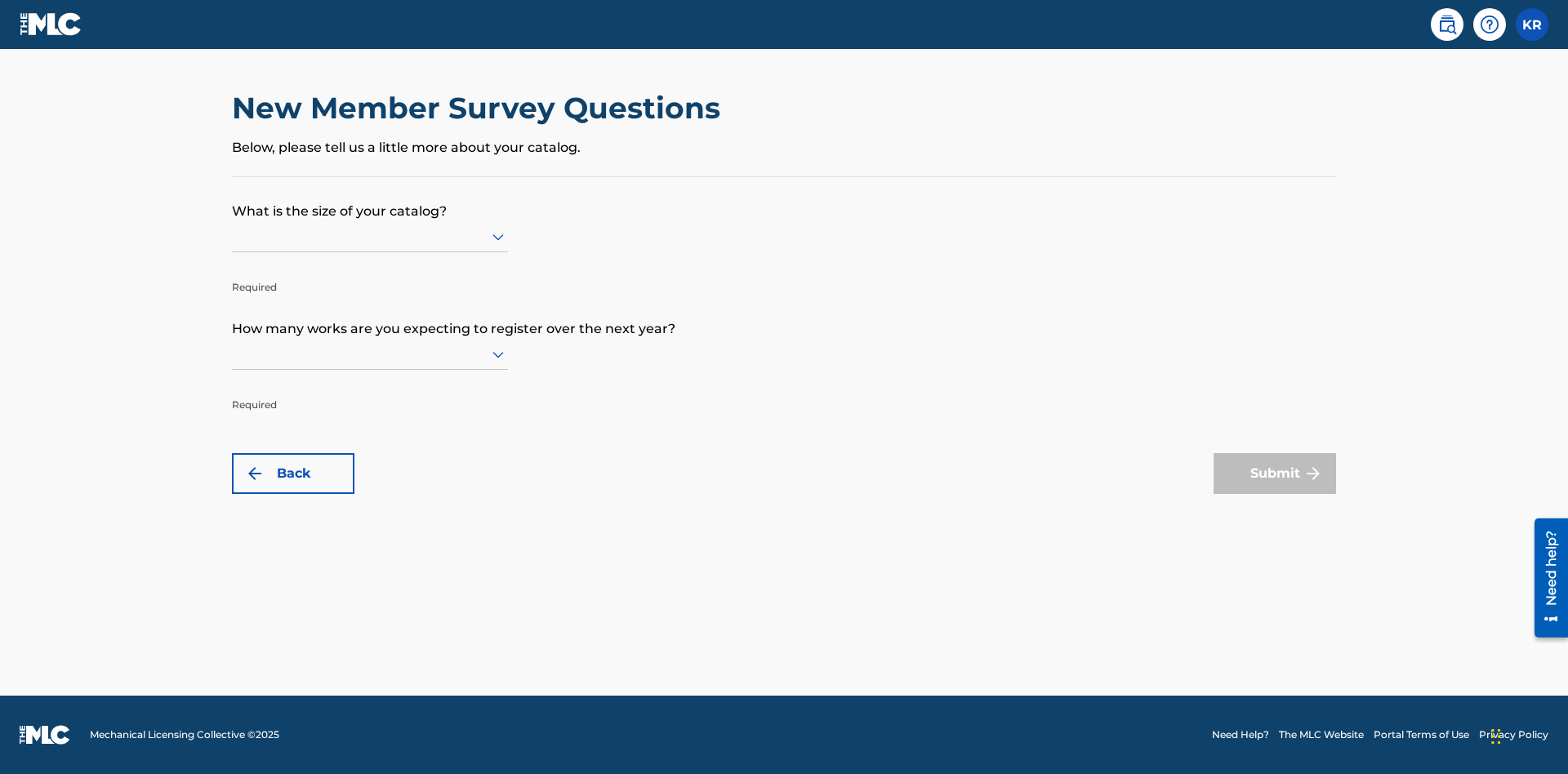
click at [233, 236] on input "text" at bounding box center [233, 237] width 3 height 17
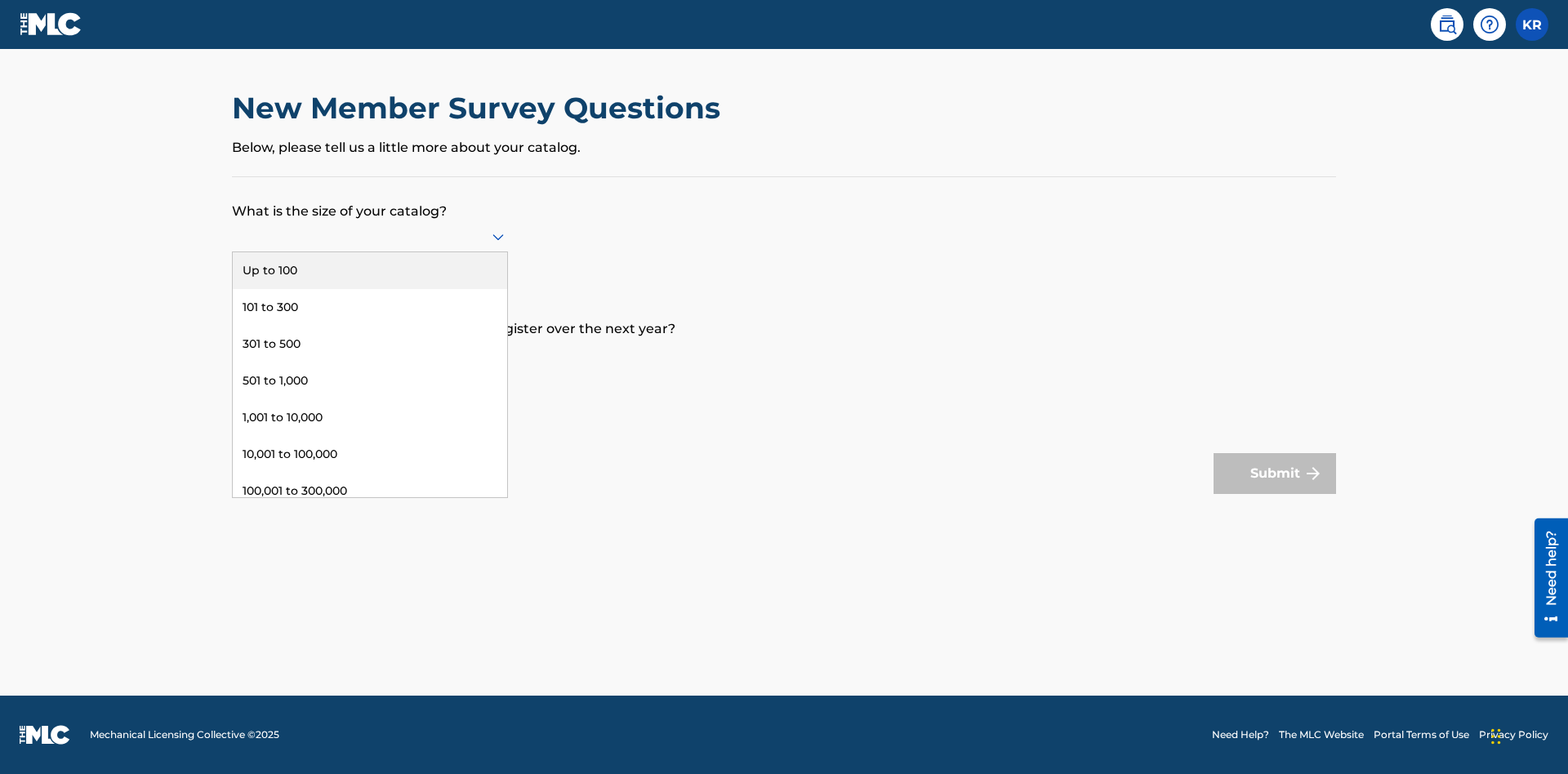
click at [370, 510] on div "301,000 to 500,000" at bounding box center [369, 528] width 274 height 36
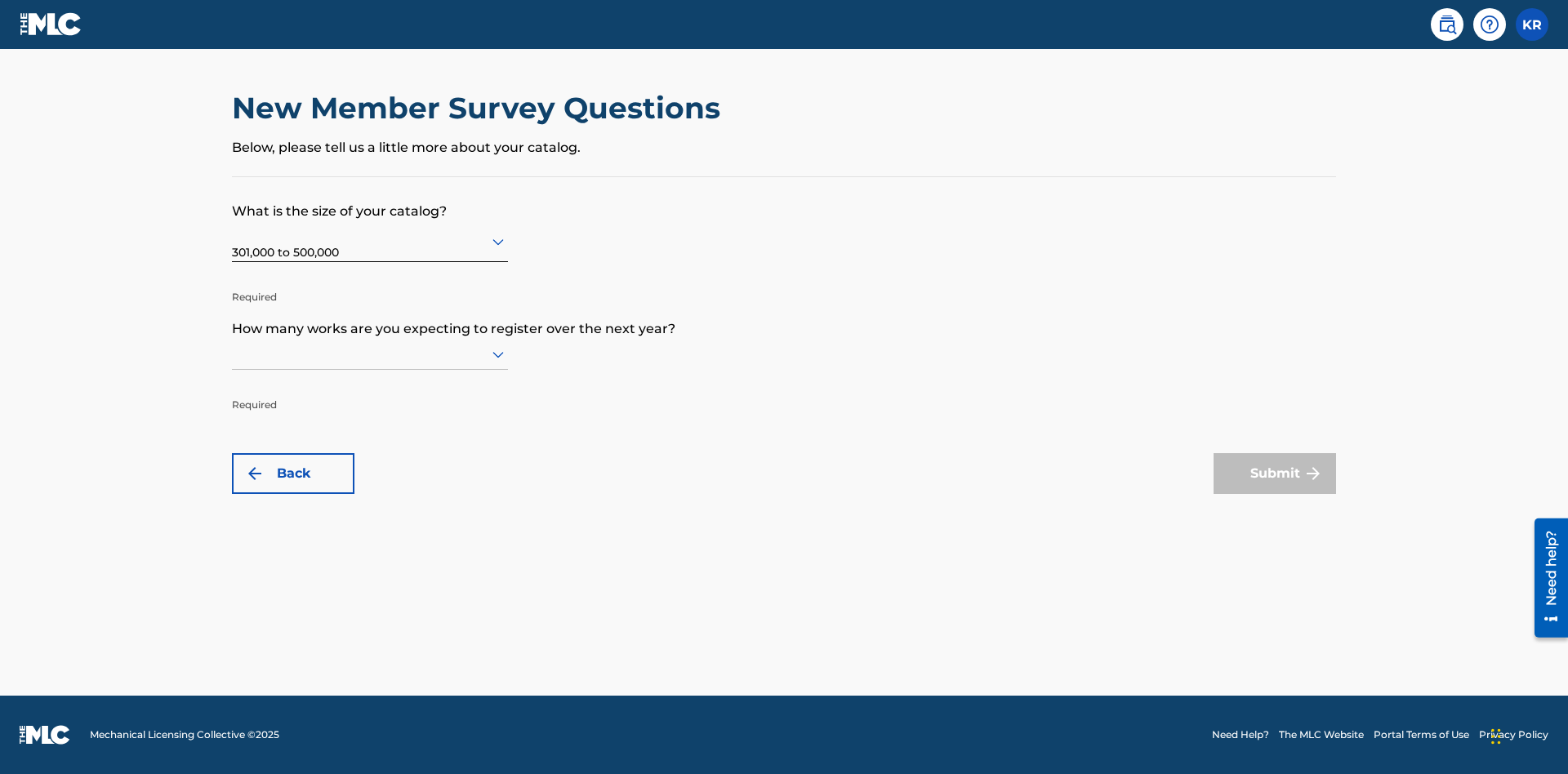
click at [233, 353] on input "text" at bounding box center [233, 354] width 3 height 17
click at [370, 534] on div "1,001 to 10,000" at bounding box center [369, 535] width 274 height 36
